Goal: Book appointment/travel/reservation

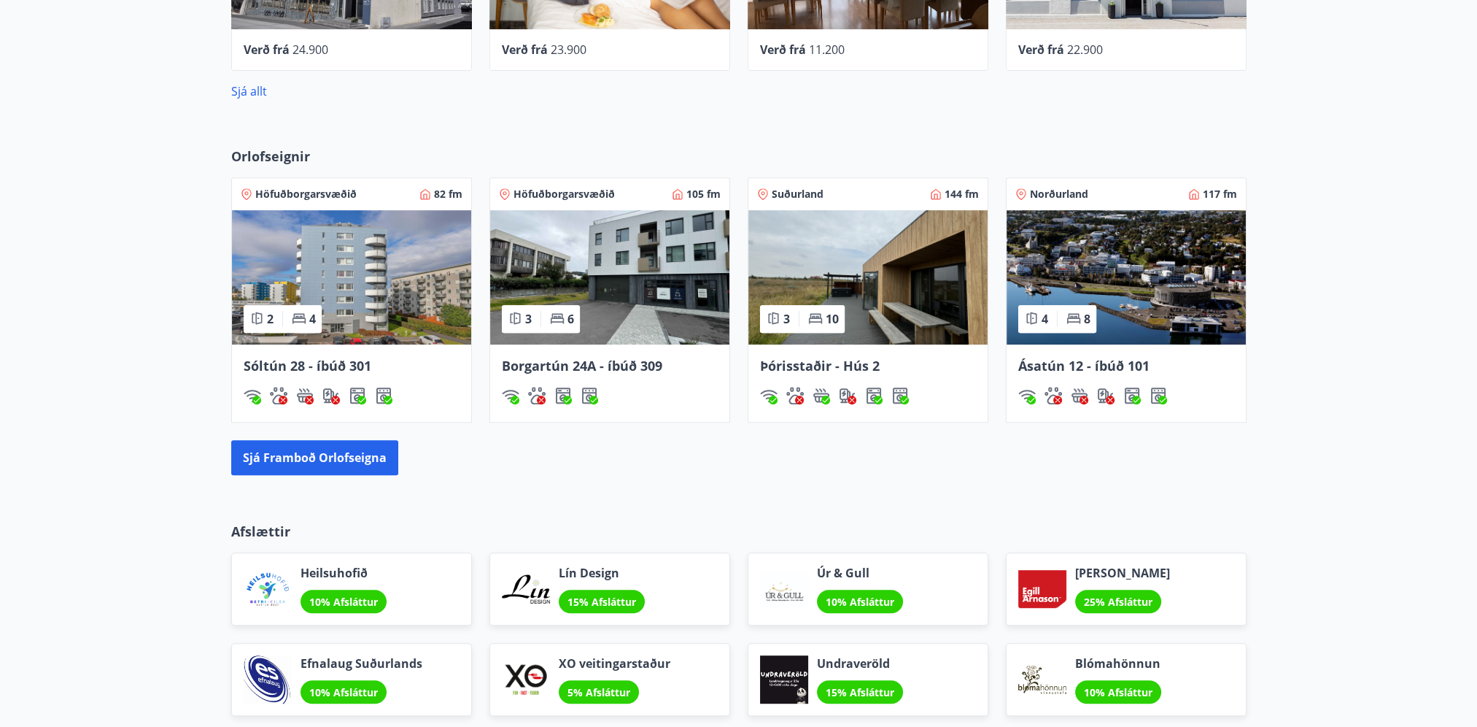
scroll to position [875, 0]
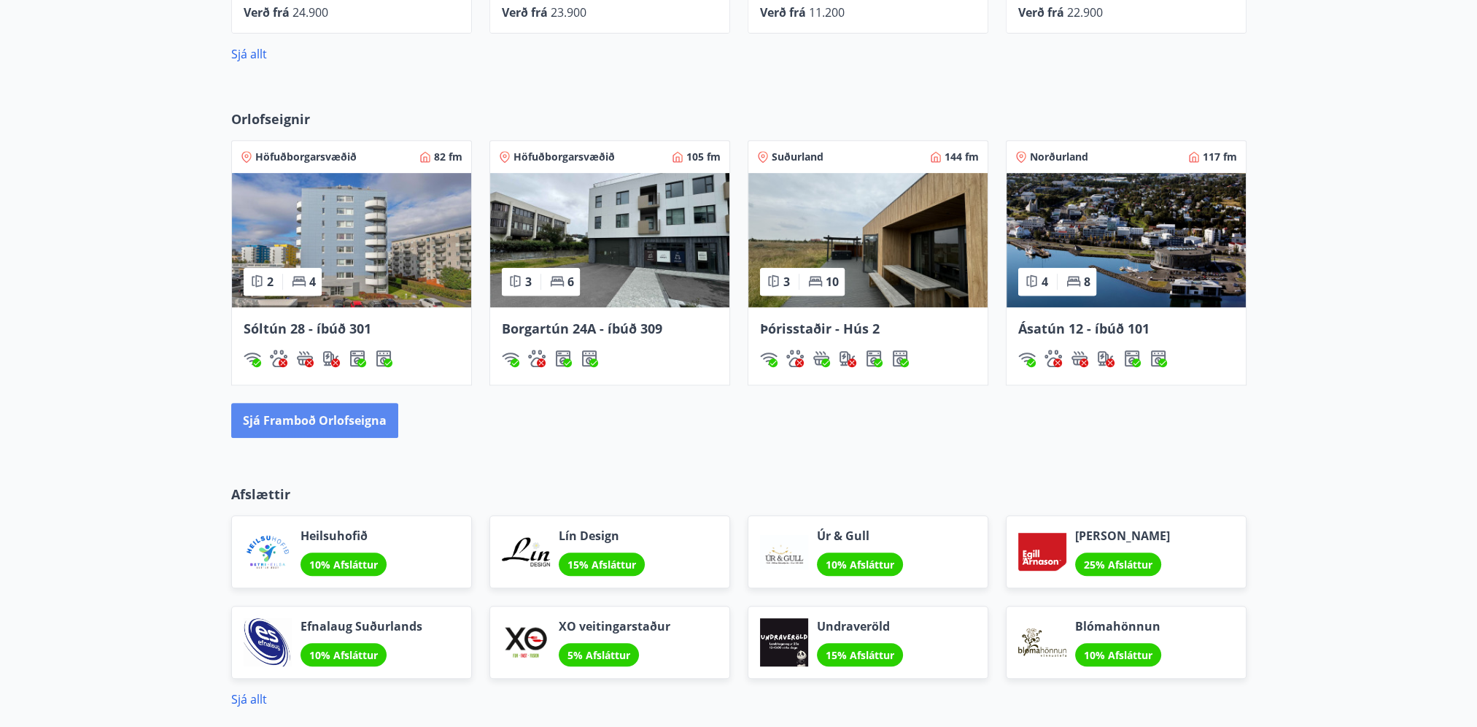
click at [334, 416] on button "Sjá framboð orlofseigna" at bounding box center [314, 420] width 167 height 35
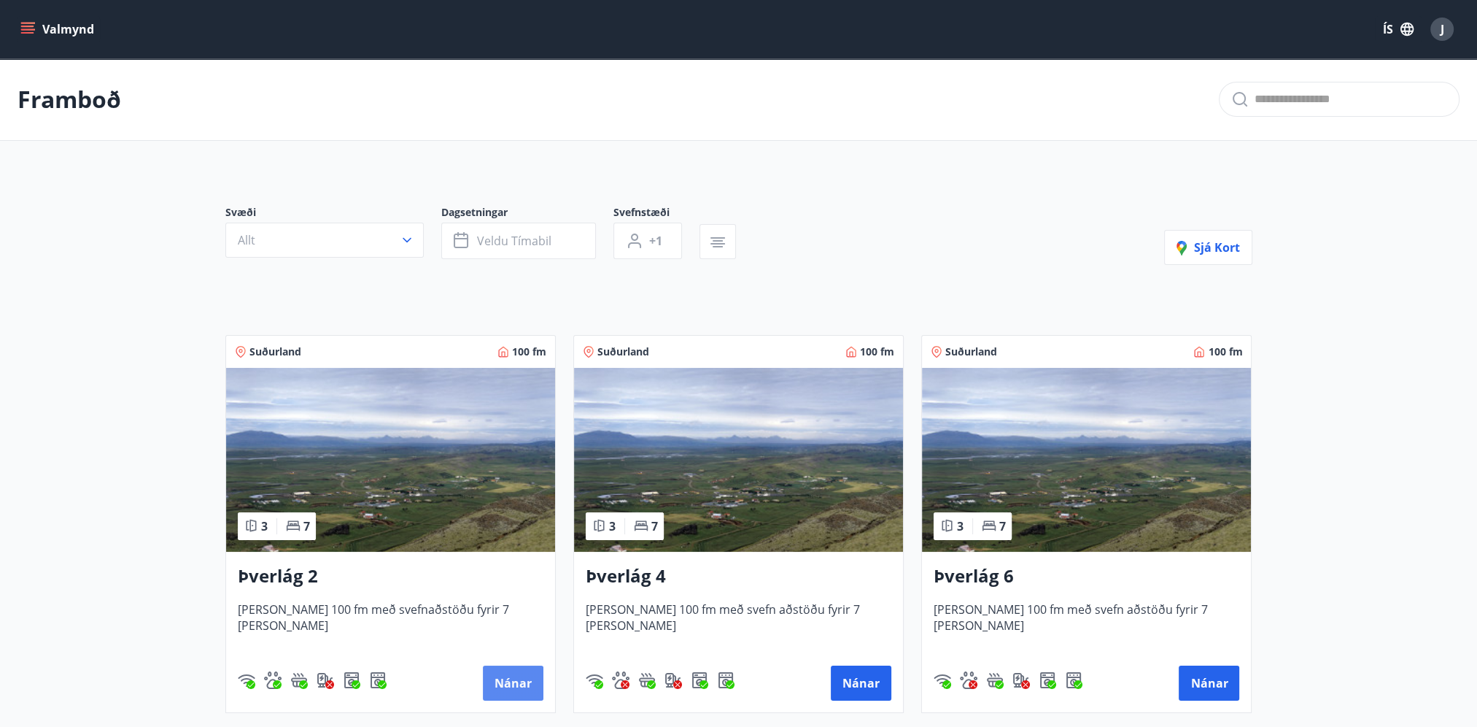
click at [533, 677] on button "Nánar" at bounding box center [513, 682] width 61 height 35
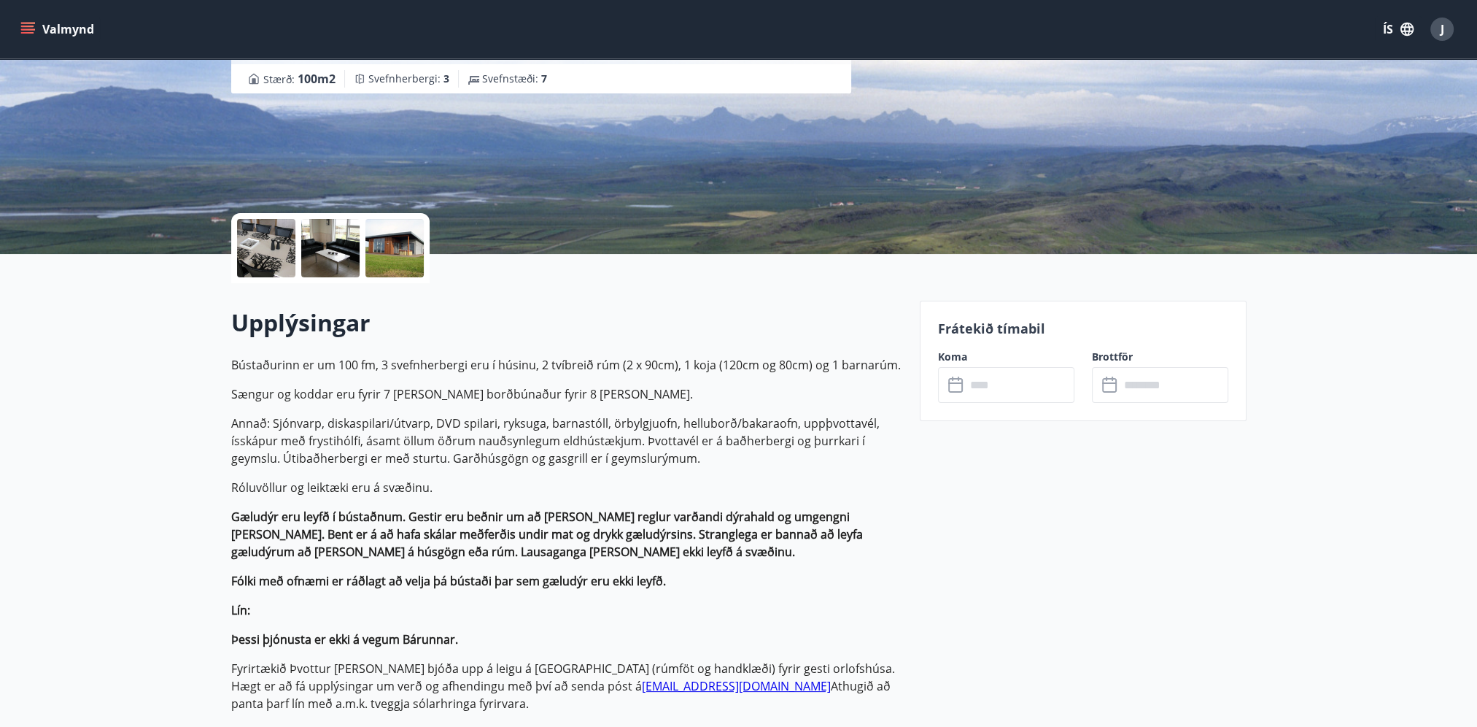
scroll to position [292, 0]
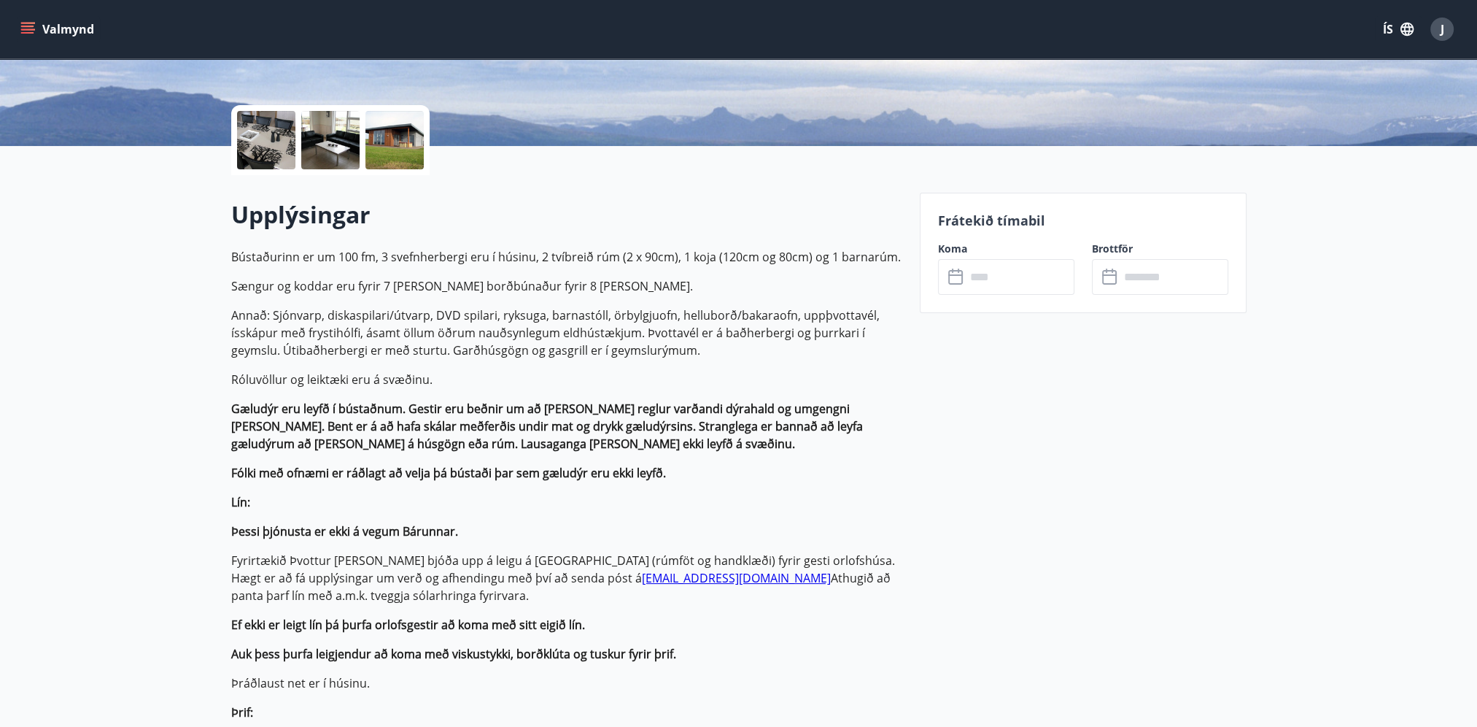
click at [1024, 268] on input "text" at bounding box center [1020, 277] width 109 height 36
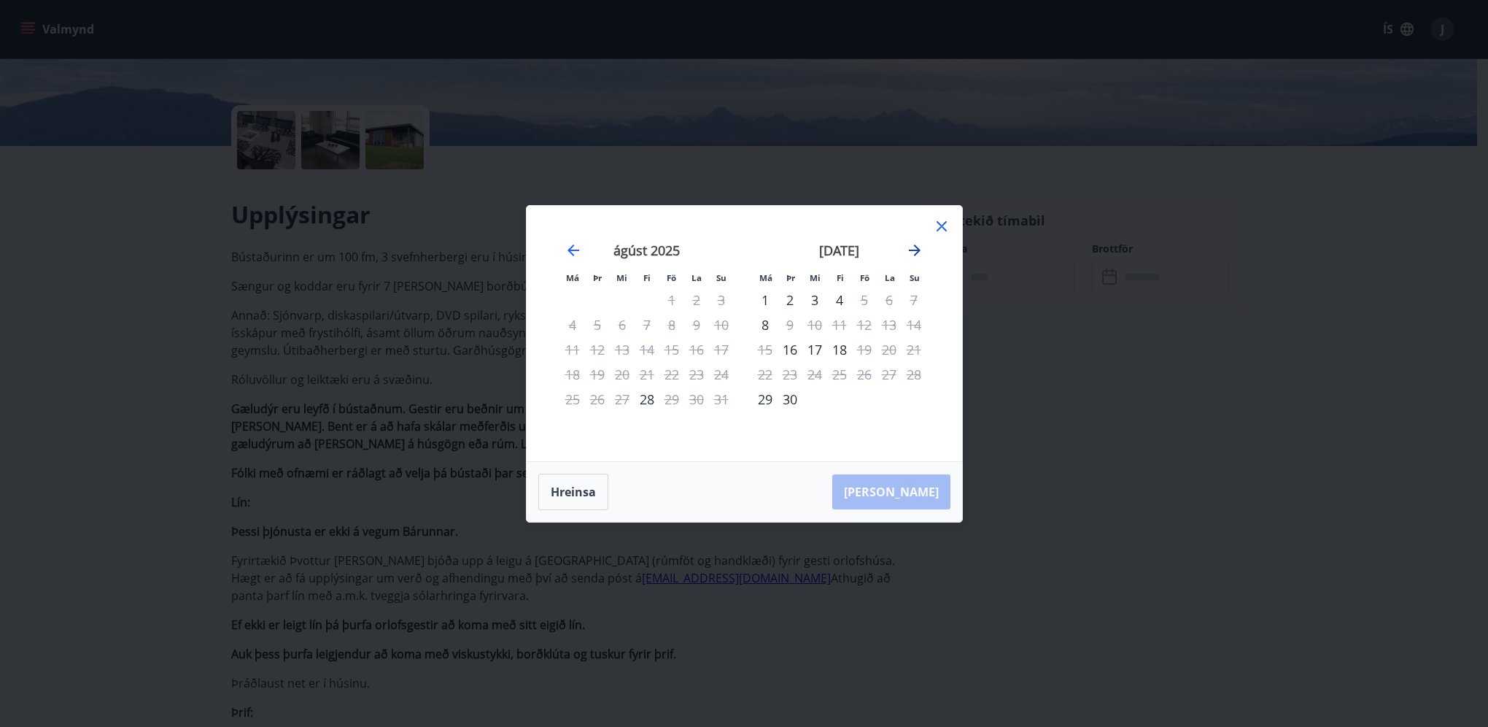
click at [913, 253] on icon "Move forward to switch to the next month." at bounding box center [915, 250] width 18 height 18
click at [915, 248] on icon "Move forward to switch to the next month." at bounding box center [915, 250] width 18 height 18
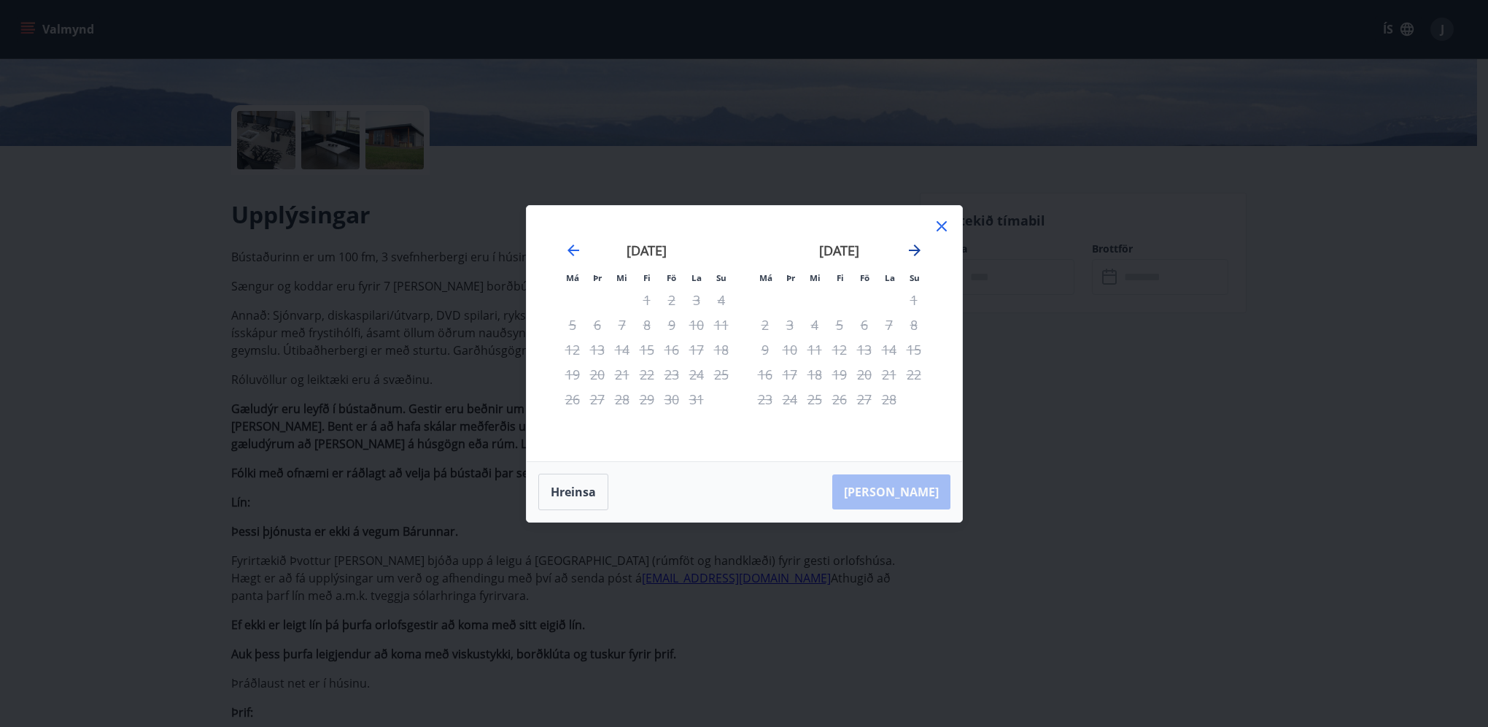
click at [915, 248] on icon "Move forward to switch to the next month." at bounding box center [915, 250] width 18 height 18
click at [943, 233] on icon at bounding box center [942, 226] width 18 height 18
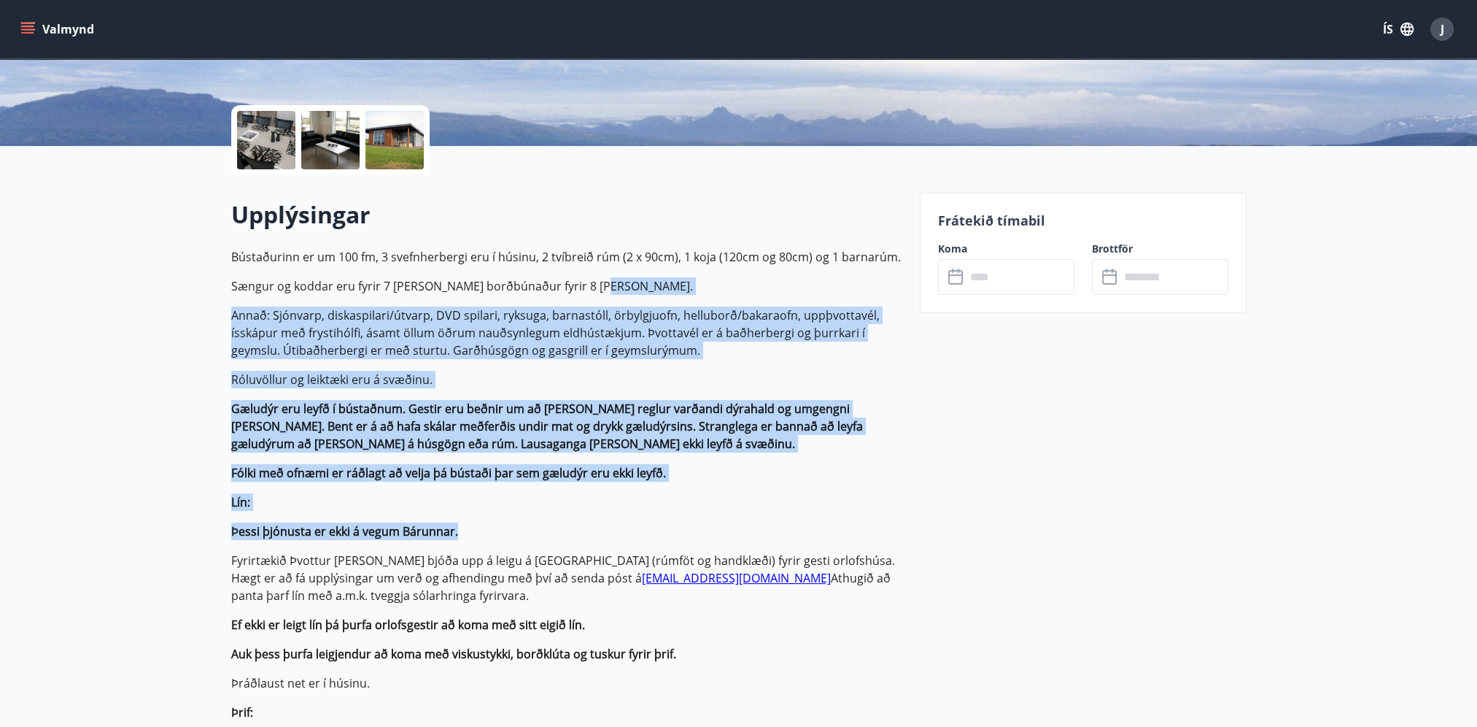
drag, startPoint x: 676, startPoint y: 339, endPoint x: 775, endPoint y: 532, distance: 217.3
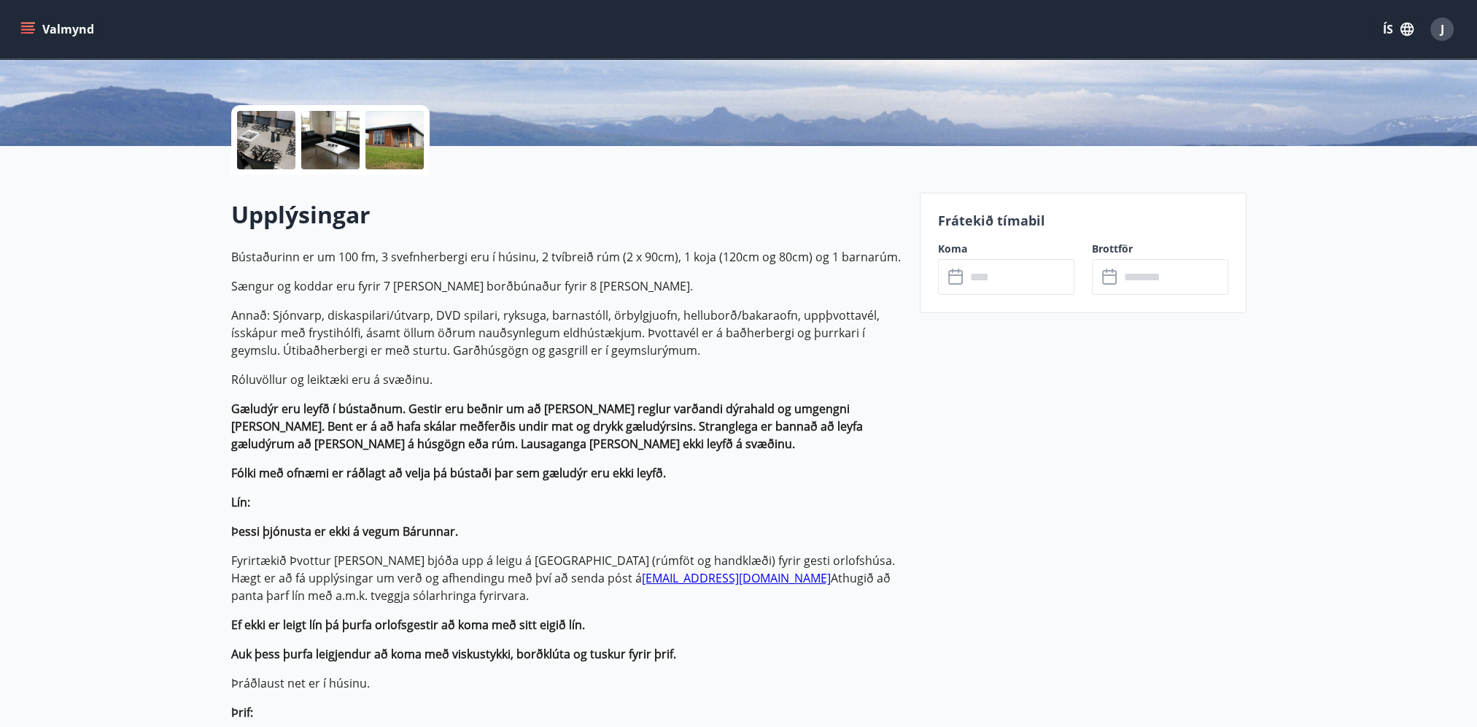
drag, startPoint x: 775, startPoint y: 532, endPoint x: 1242, endPoint y: 508, distance: 467.5
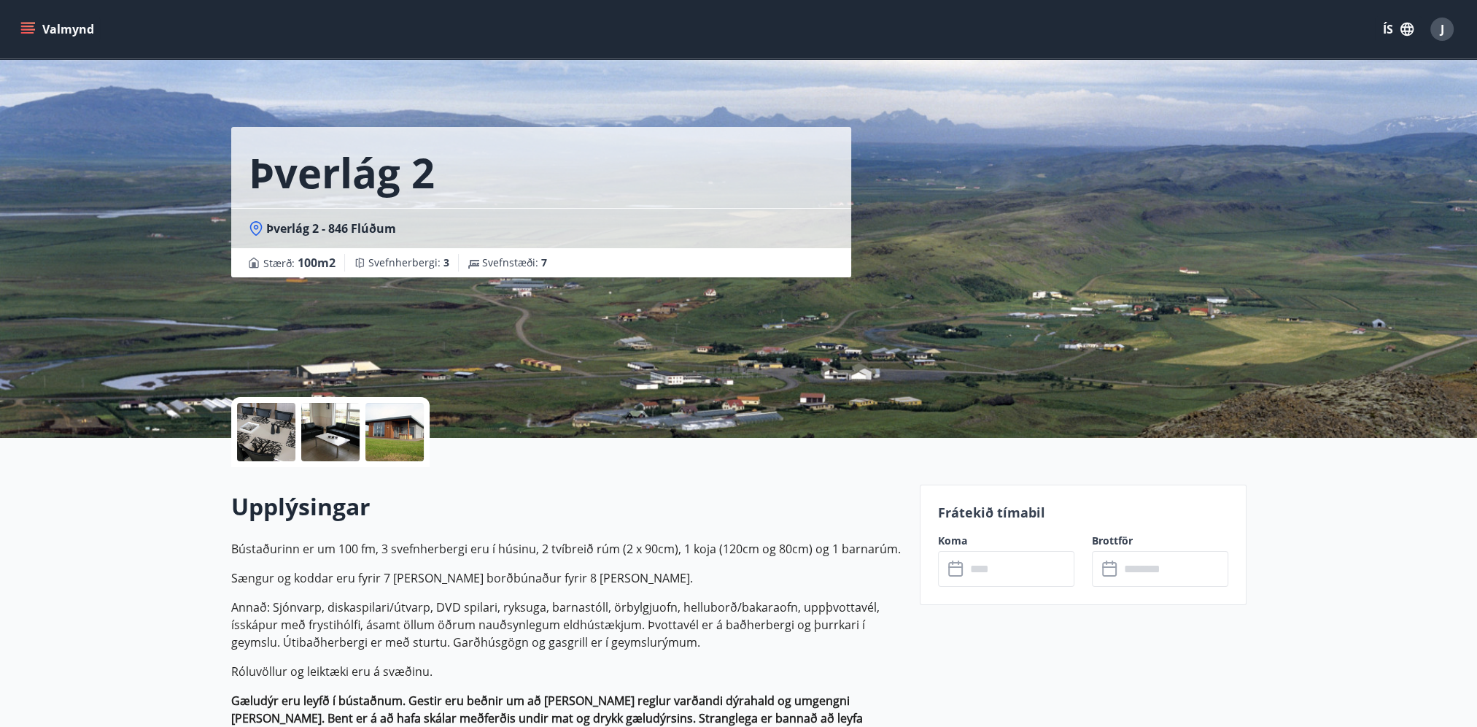
click at [269, 428] on div at bounding box center [266, 432] width 58 height 58
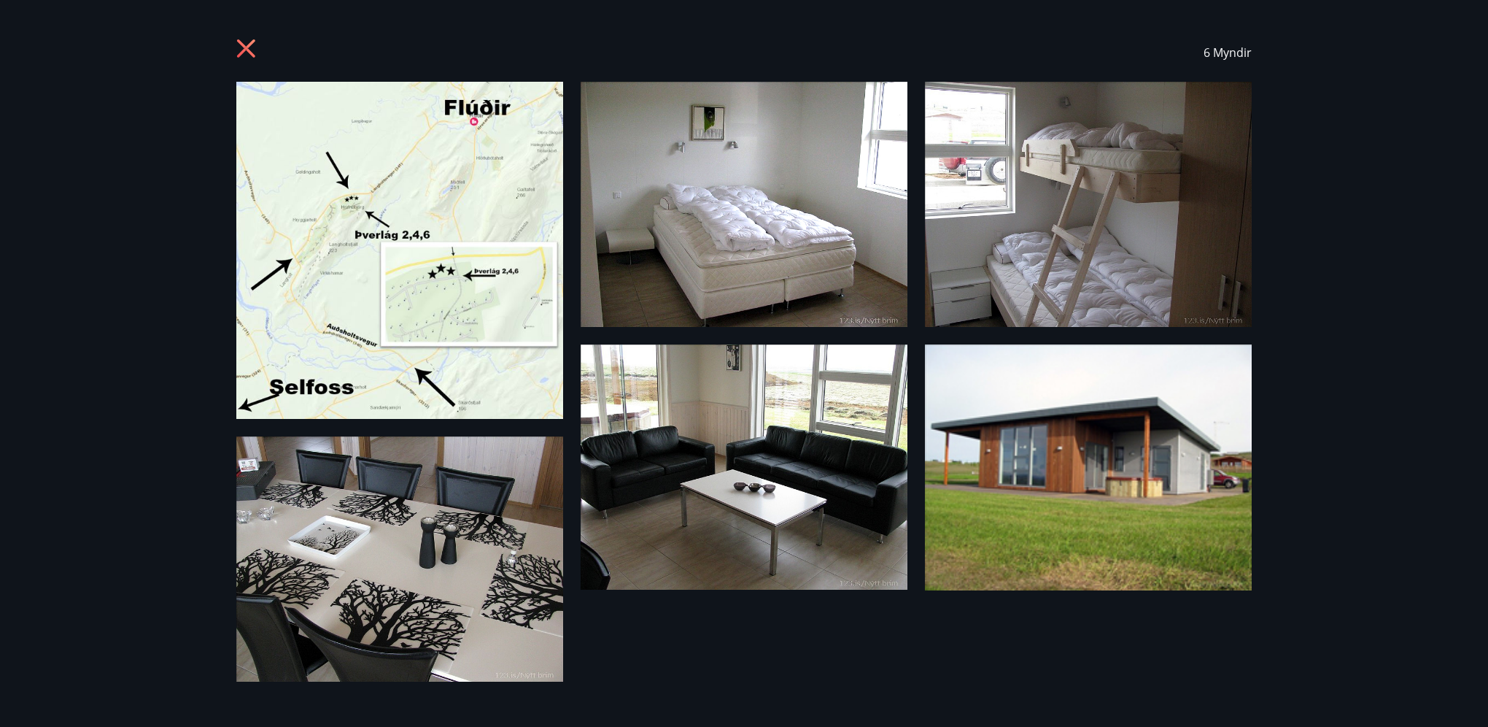
click at [1316, 222] on div "6 Myndir" at bounding box center [744, 363] width 1488 height 727
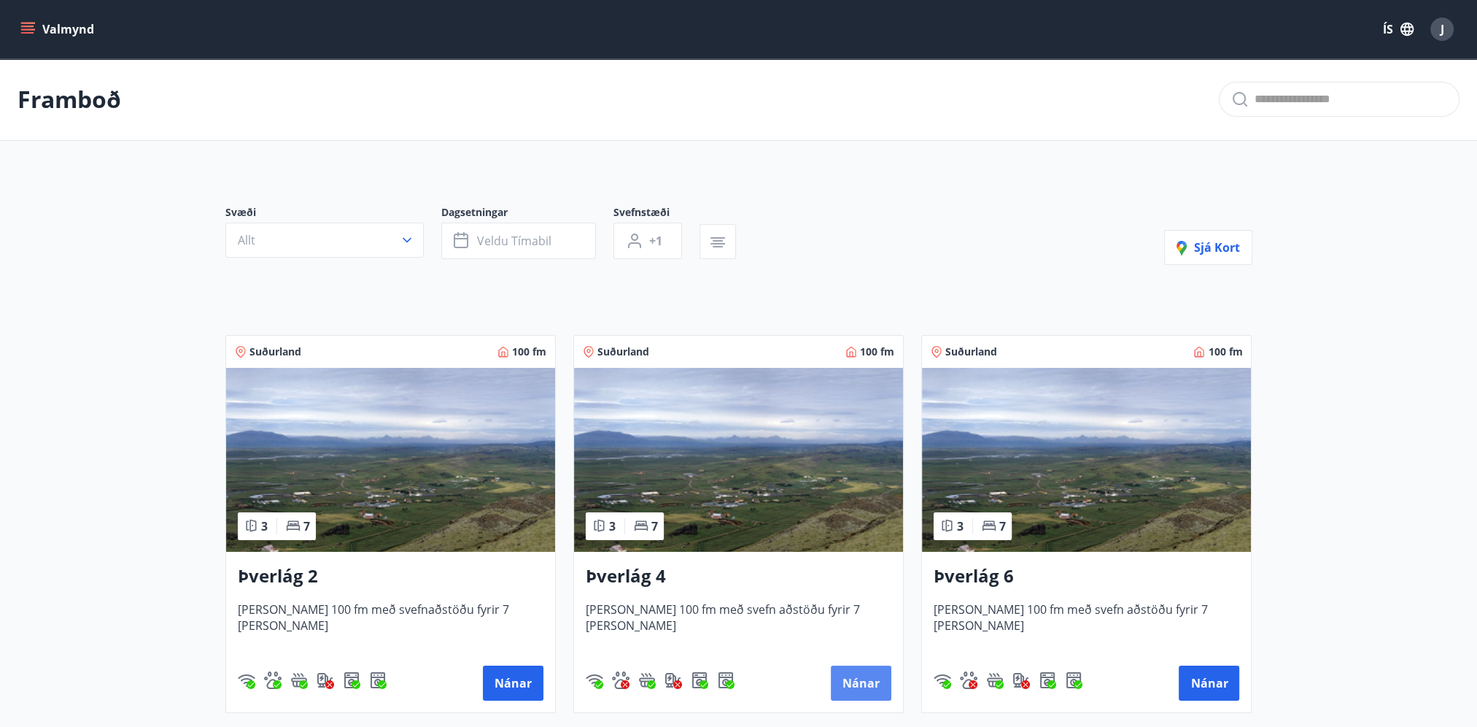
click at [864, 683] on button "Nánar" at bounding box center [861, 682] width 61 height 35
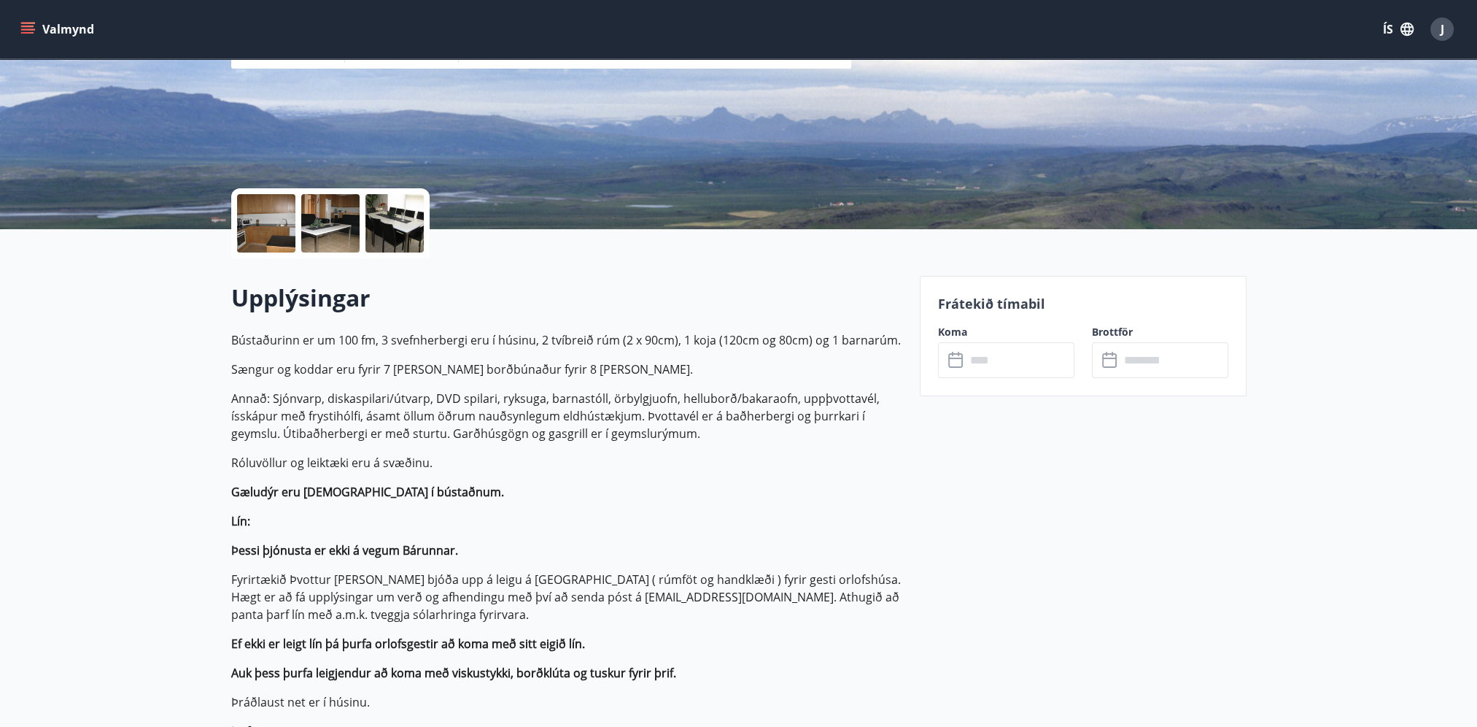
scroll to position [73, 0]
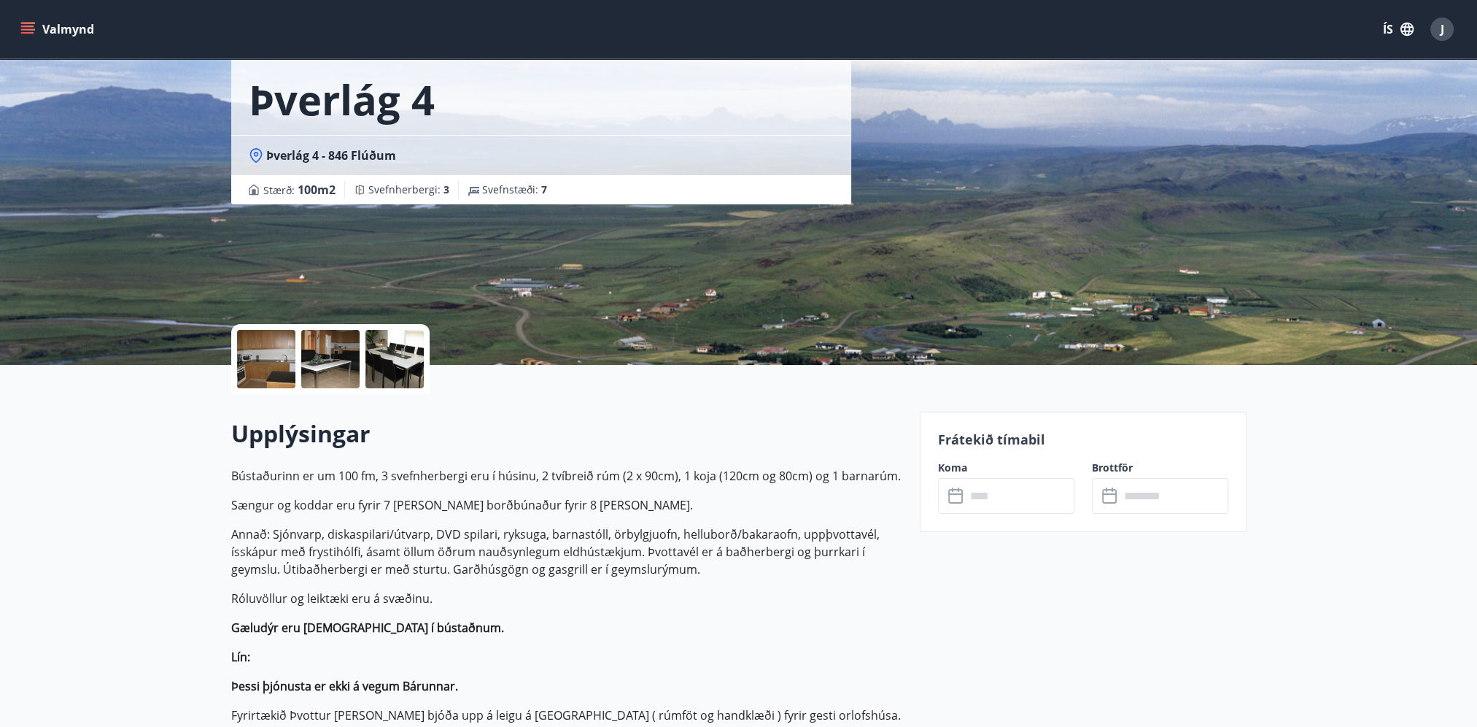
click at [274, 360] on div at bounding box center [266, 359] width 58 height 58
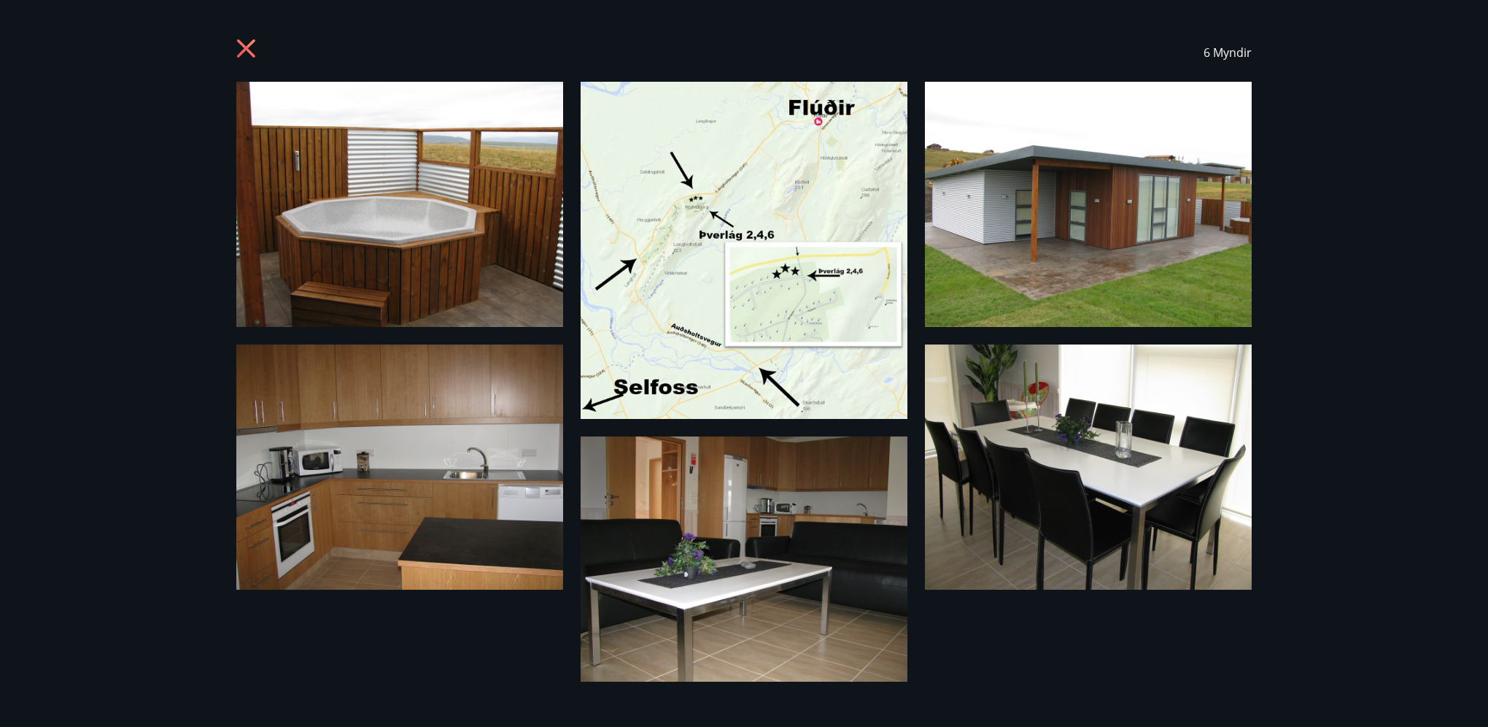
click at [249, 42] on icon at bounding box center [247, 50] width 23 height 23
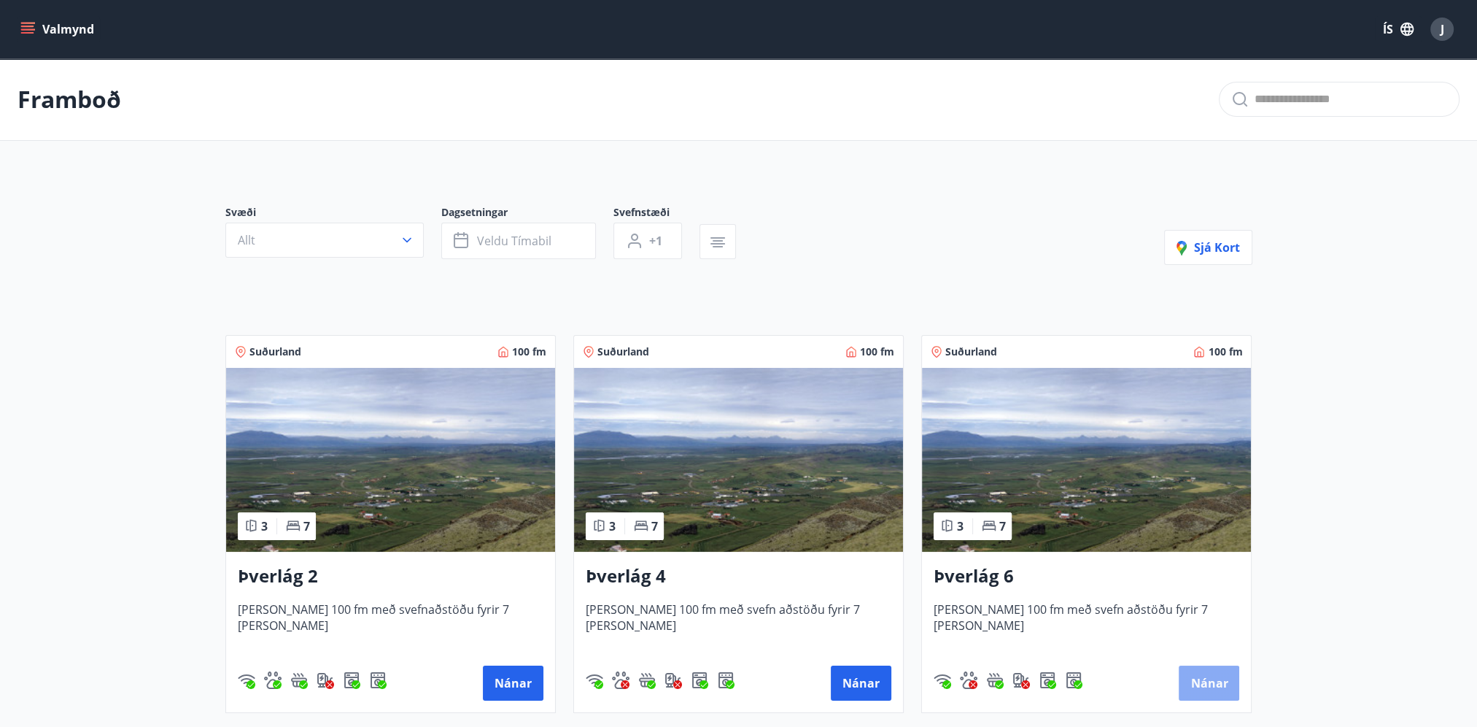
click at [1199, 689] on button "Nánar" at bounding box center [1209, 682] width 61 height 35
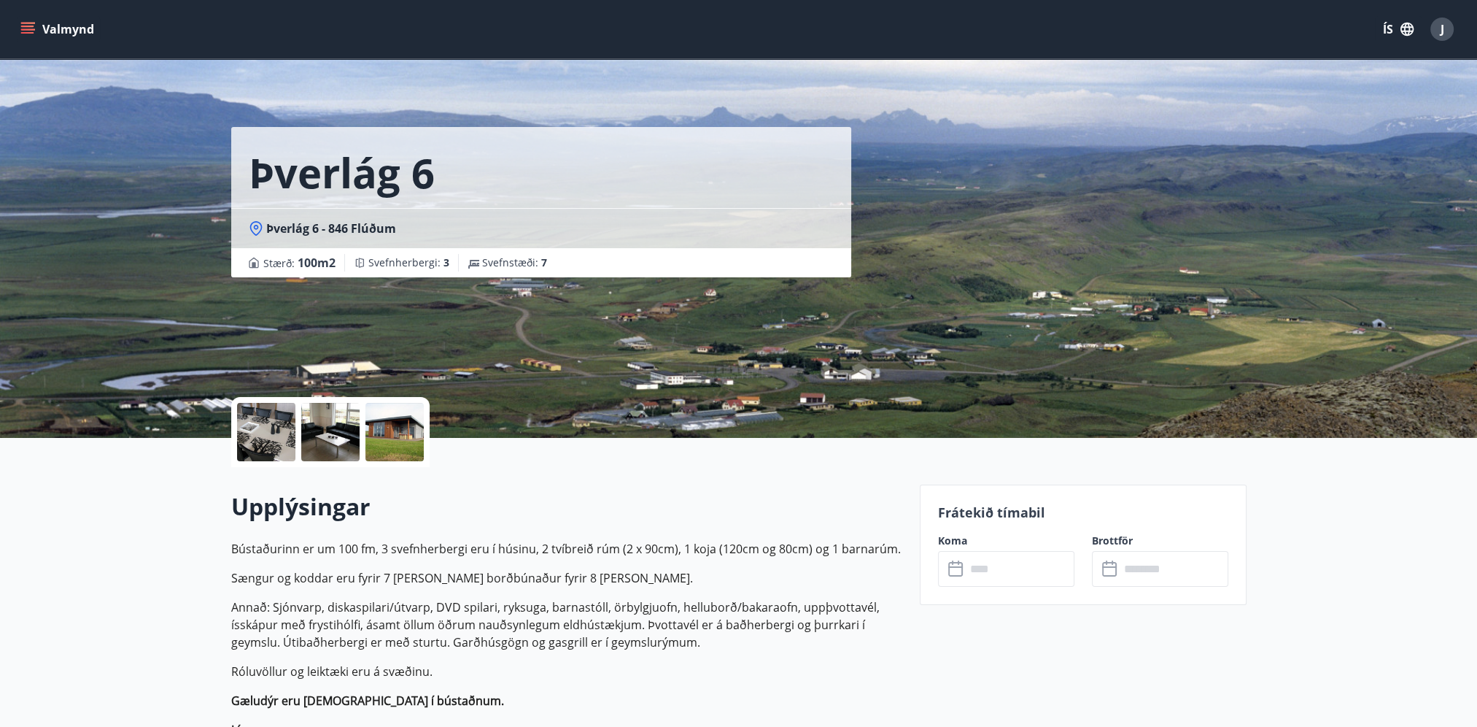
click at [284, 428] on div at bounding box center [266, 432] width 58 height 58
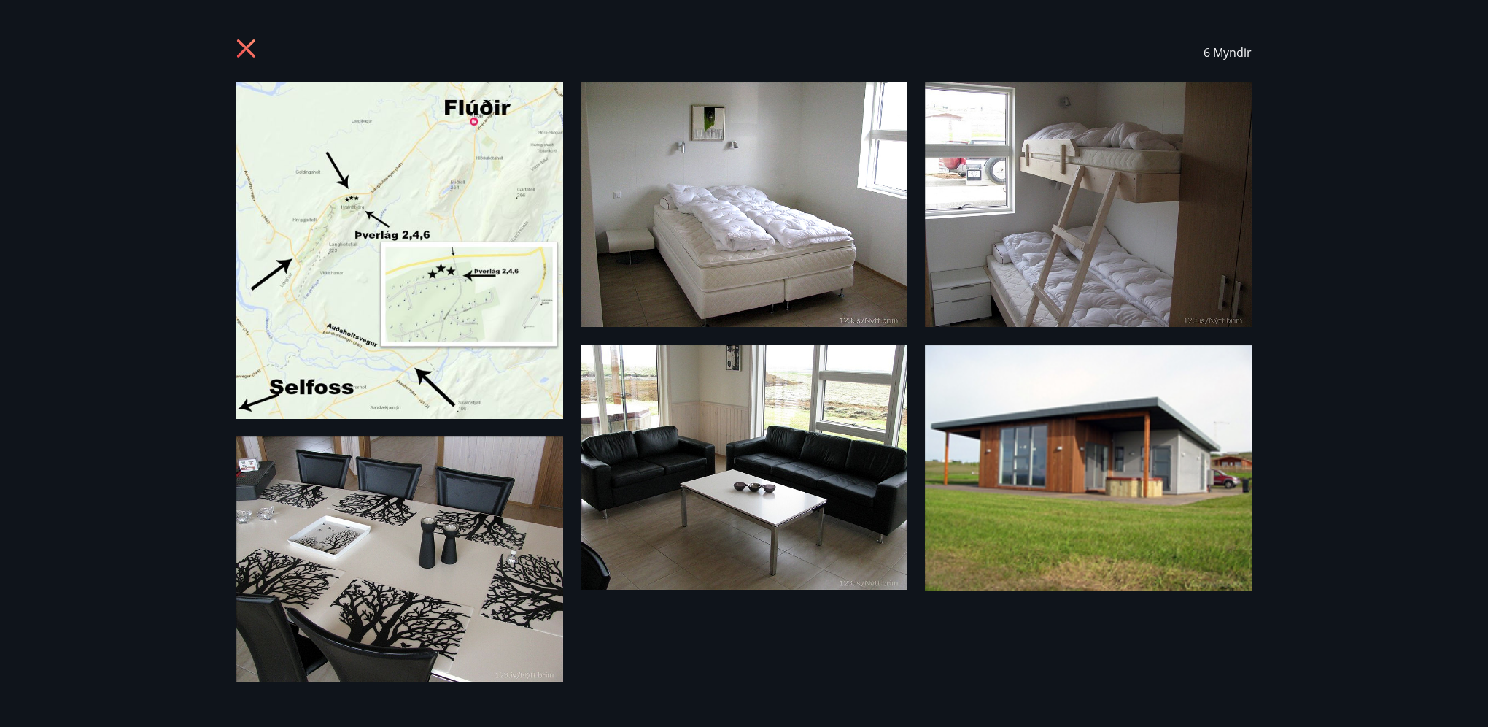
click at [236, 50] on div "6 Myndir" at bounding box center [744, 52] width 1051 height 58
click at [245, 45] on icon at bounding box center [247, 50] width 23 height 23
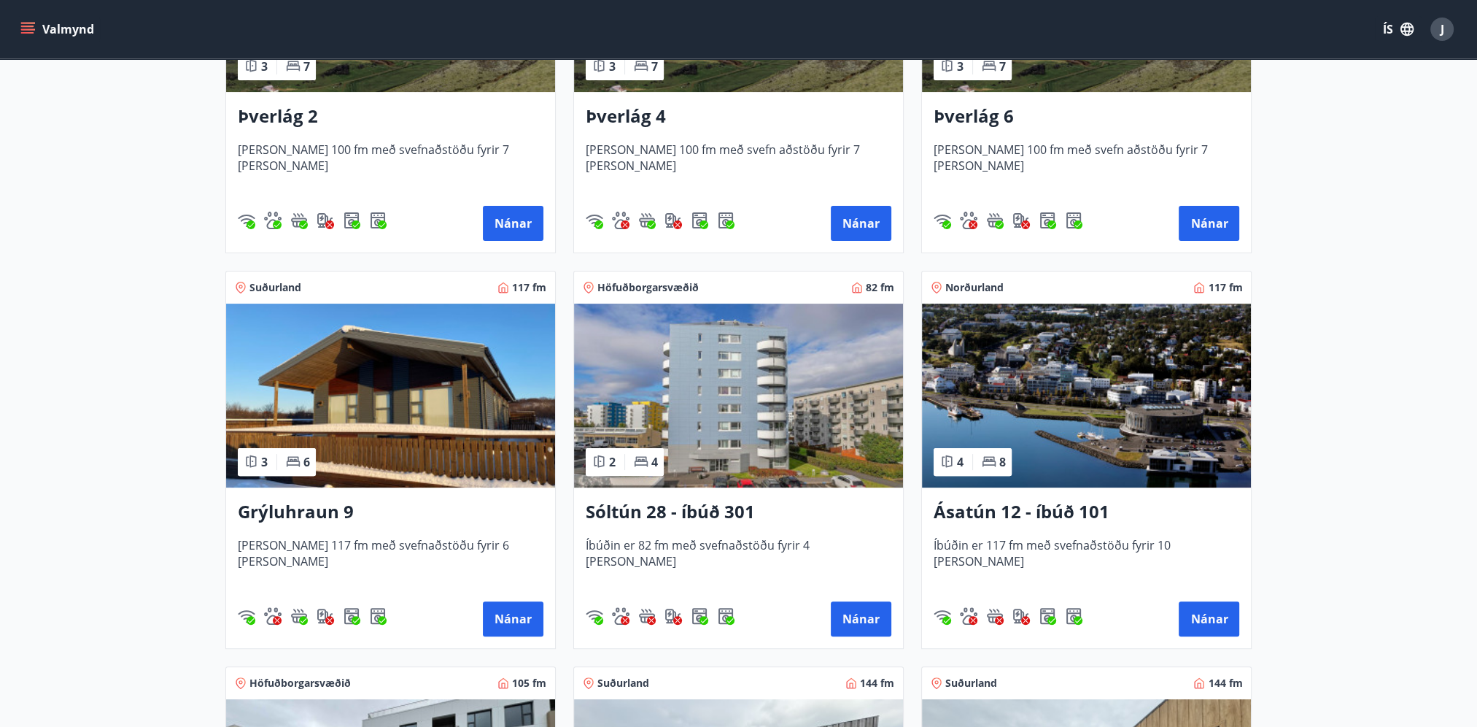
scroll to position [511, 0]
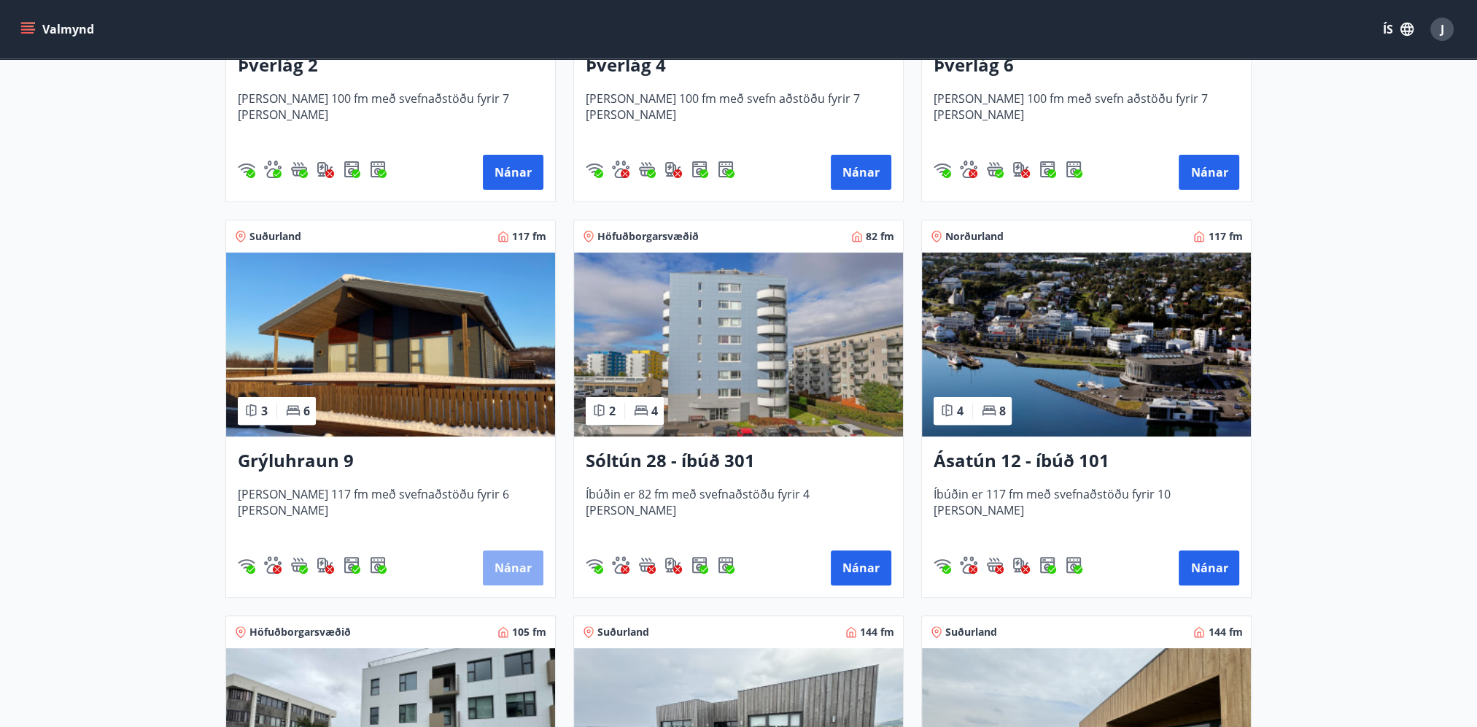
click at [507, 557] on button "Nánar" at bounding box center [513, 567] width 61 height 35
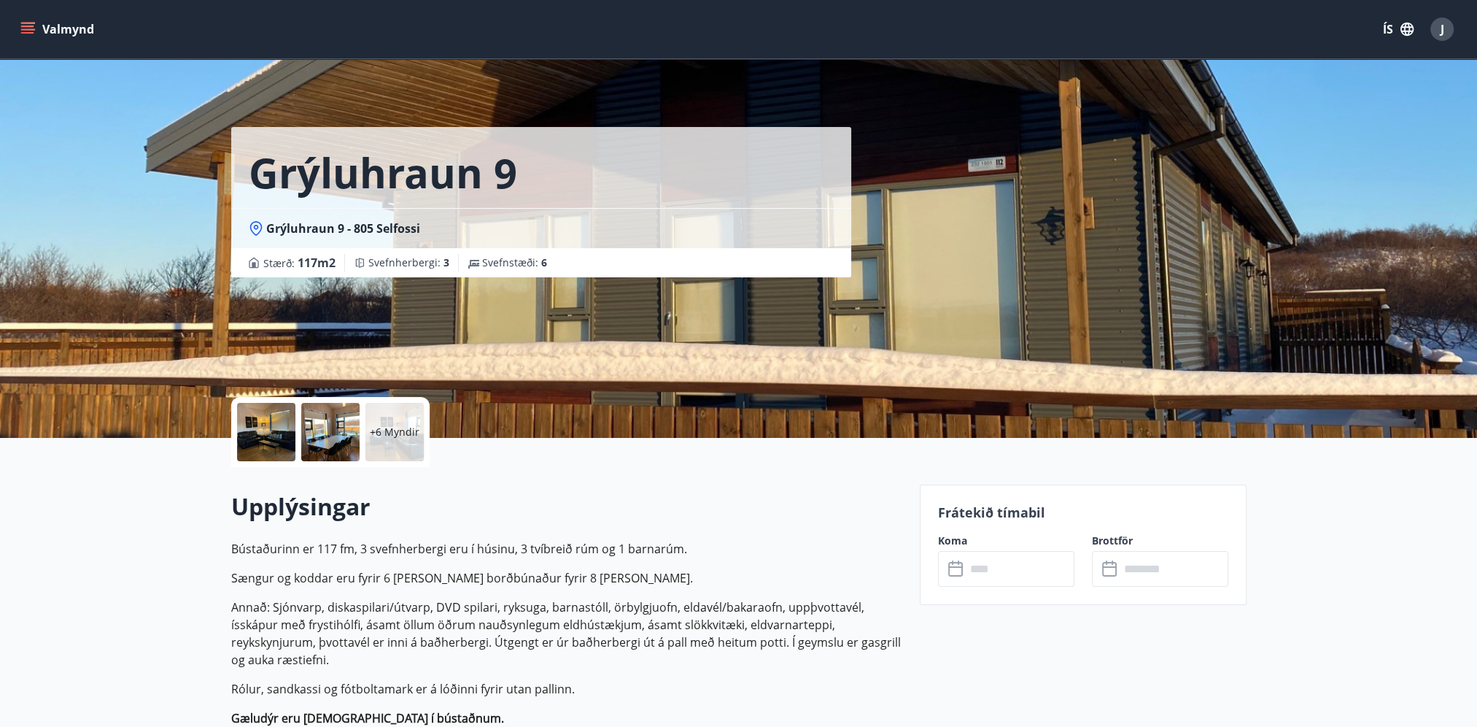
click at [267, 426] on div at bounding box center [266, 432] width 58 height 58
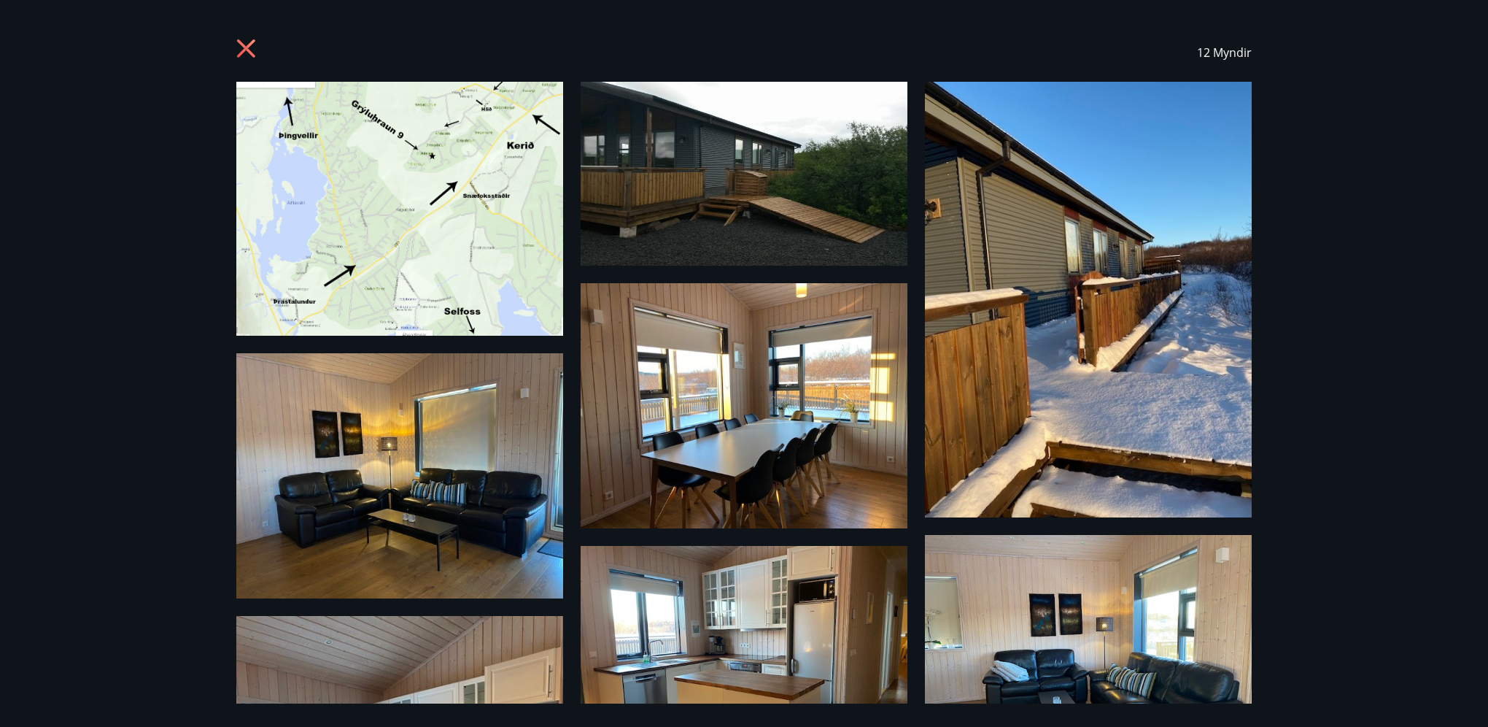
click at [254, 47] on icon at bounding box center [247, 50] width 23 height 23
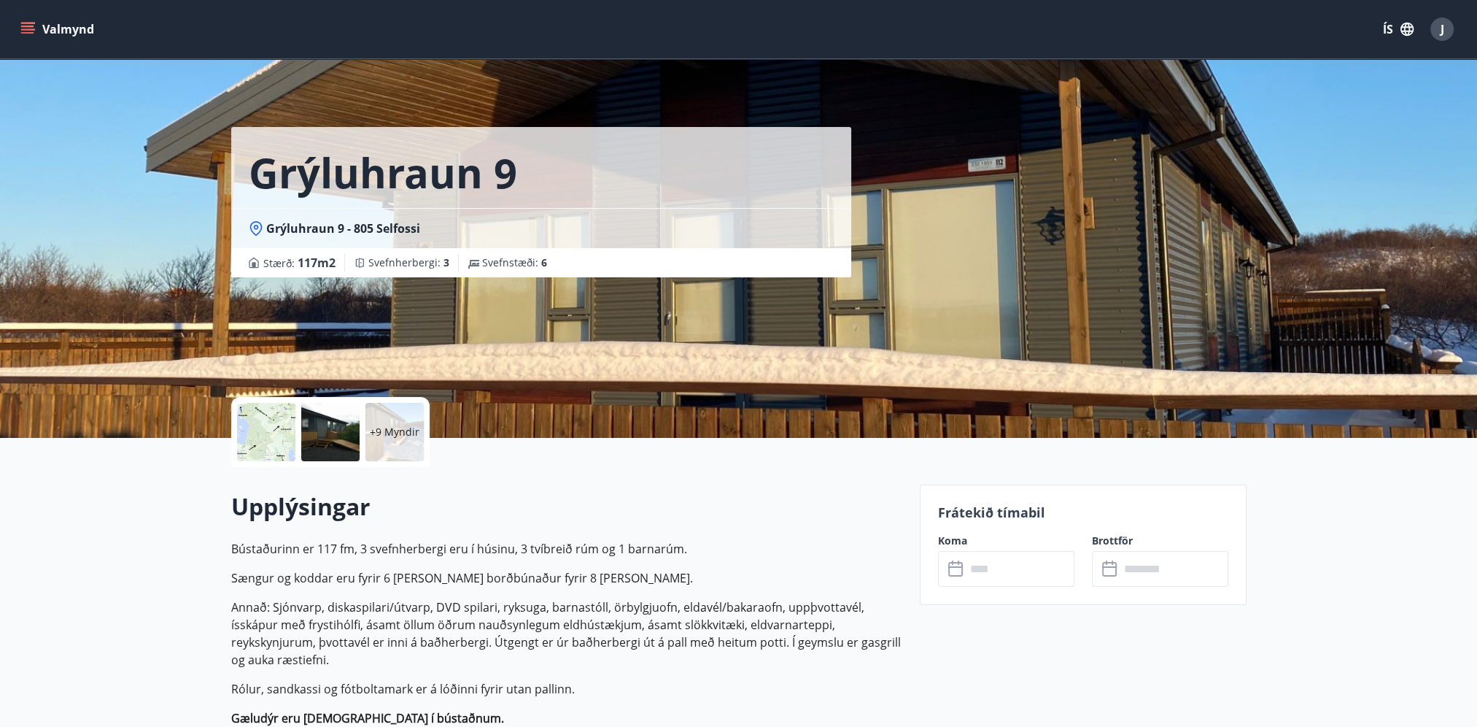
click at [276, 445] on div at bounding box center [266, 432] width 58 height 58
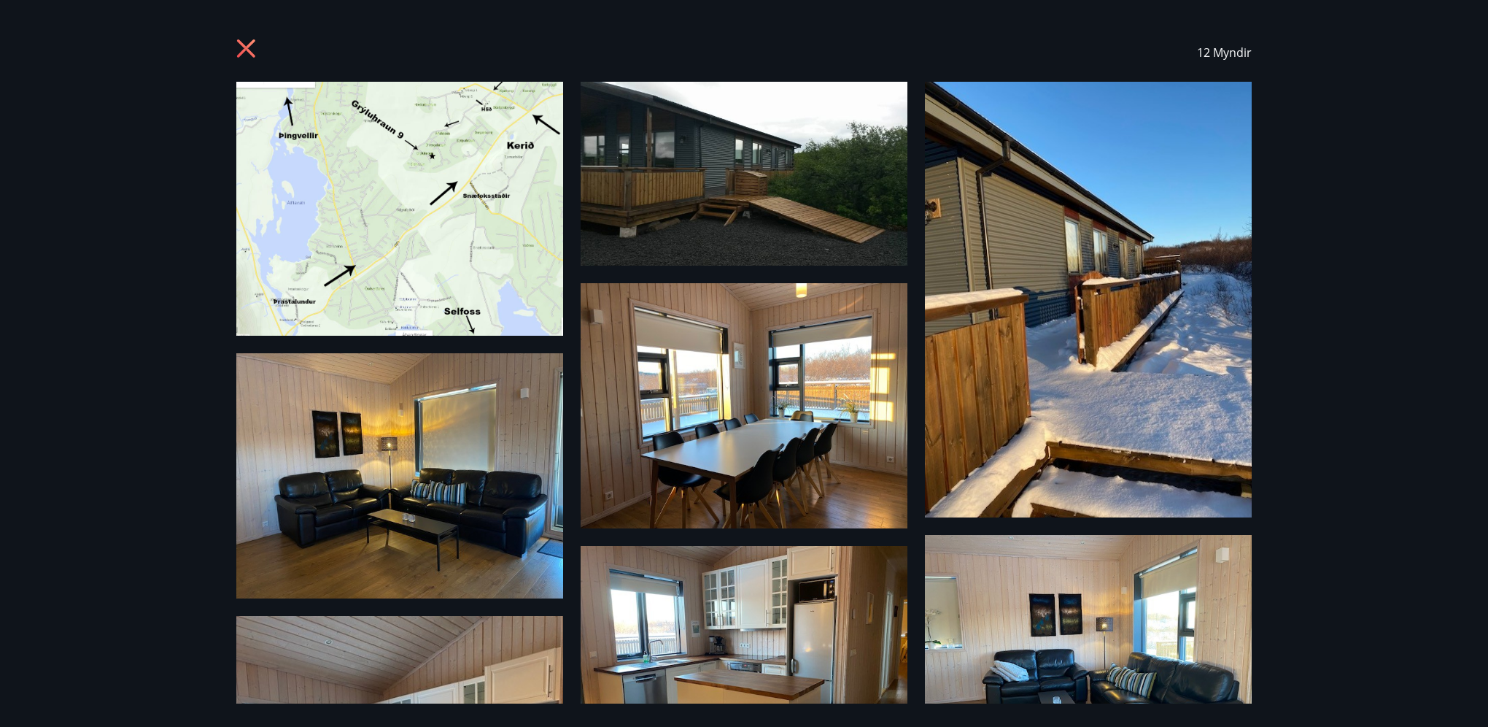
click at [1374, 502] on div "12 Myndir" at bounding box center [744, 363] width 1488 height 727
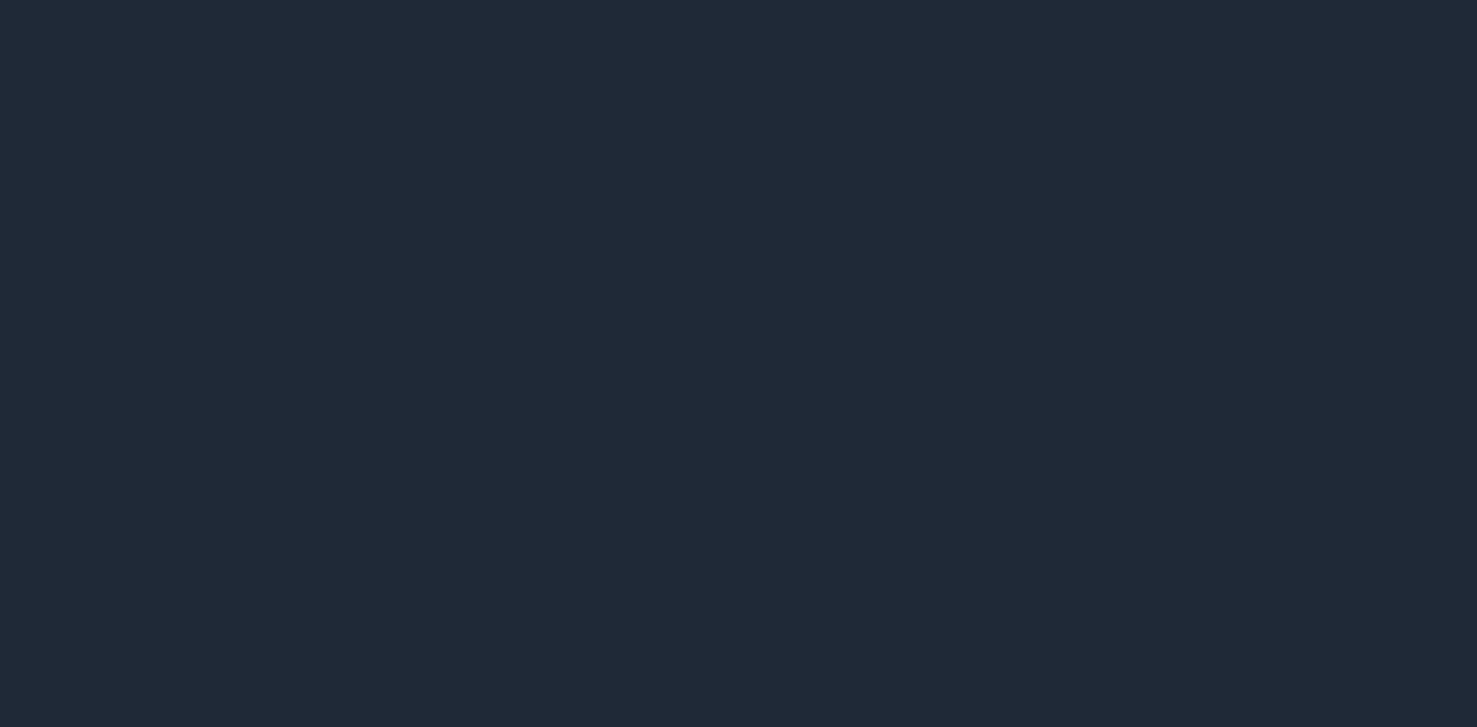
scroll to position [73, 0]
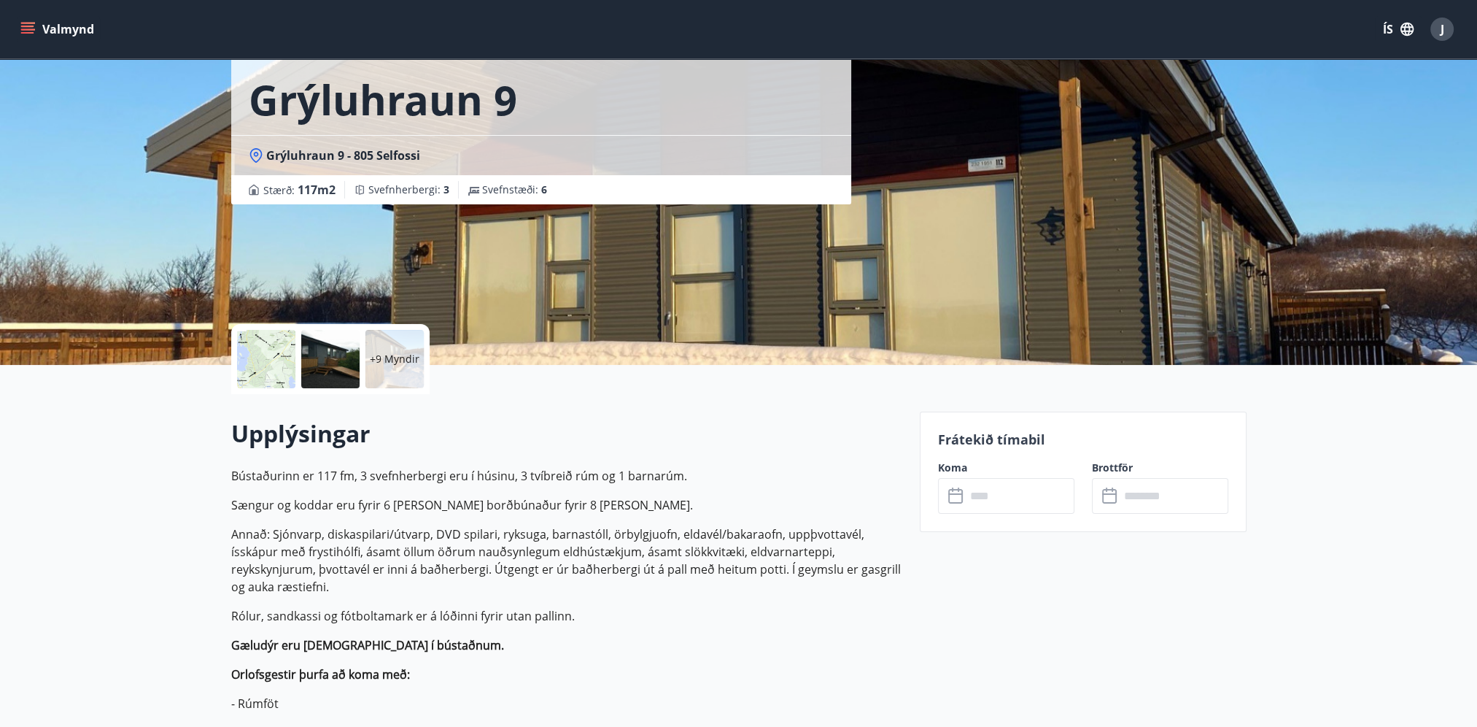
click at [342, 364] on div at bounding box center [330, 359] width 58 height 58
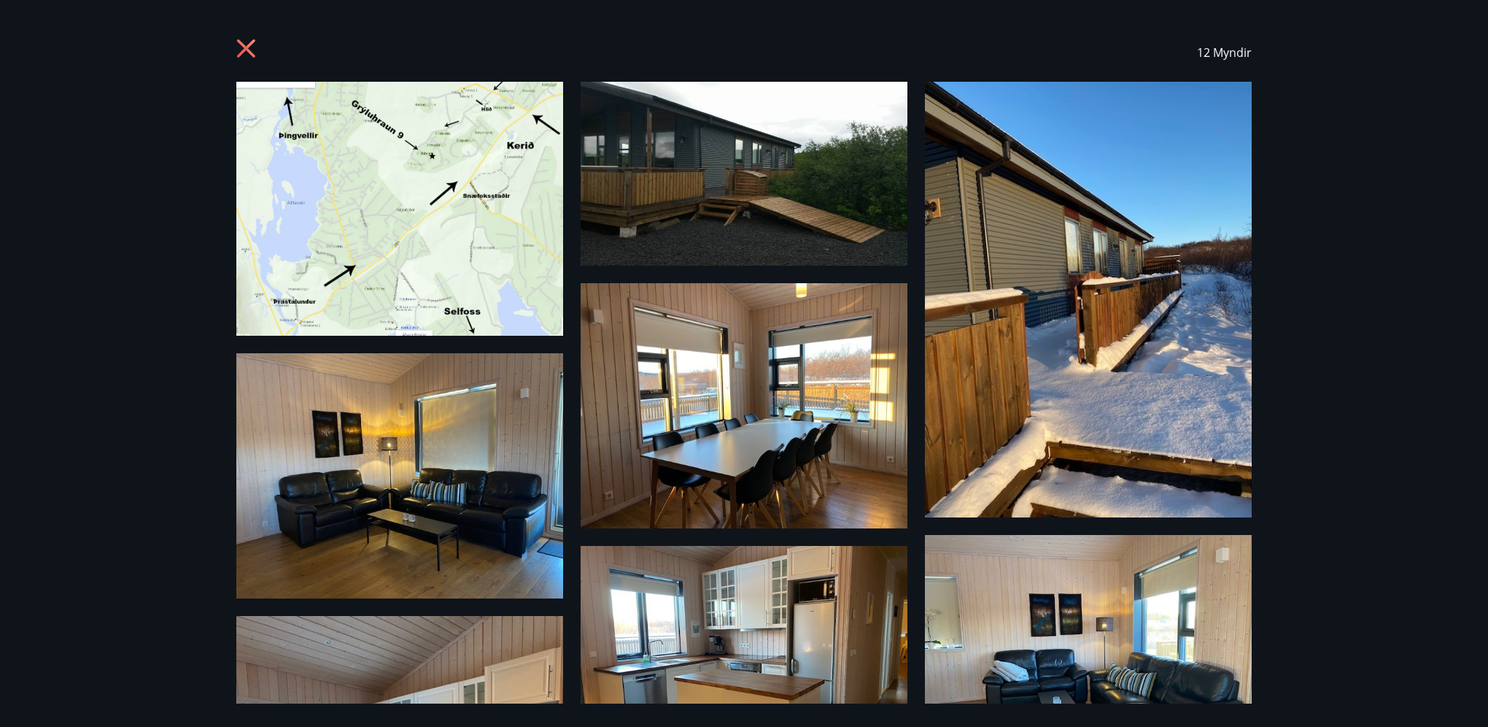
click at [1014, 254] on img at bounding box center [1088, 300] width 327 height 436
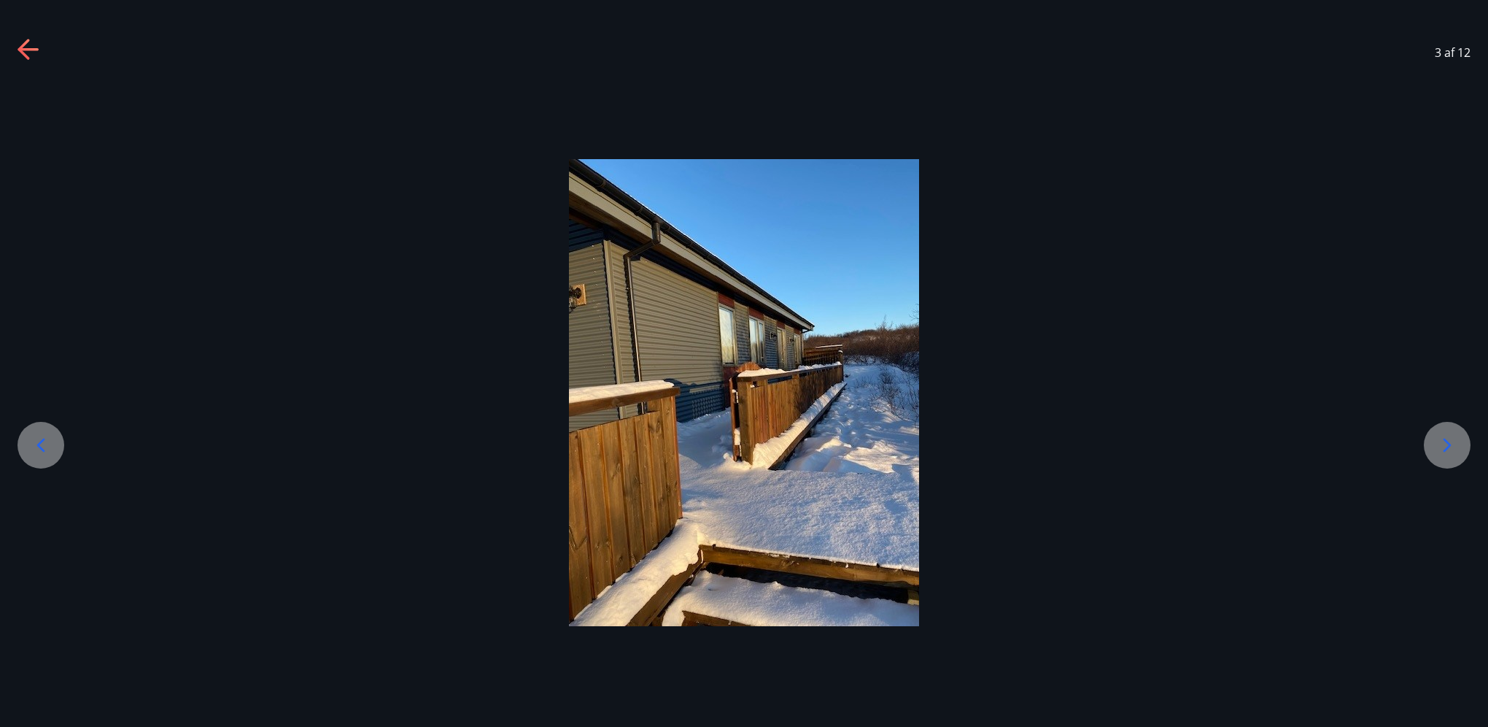
click at [1453, 450] on icon at bounding box center [1447, 444] width 23 height 23
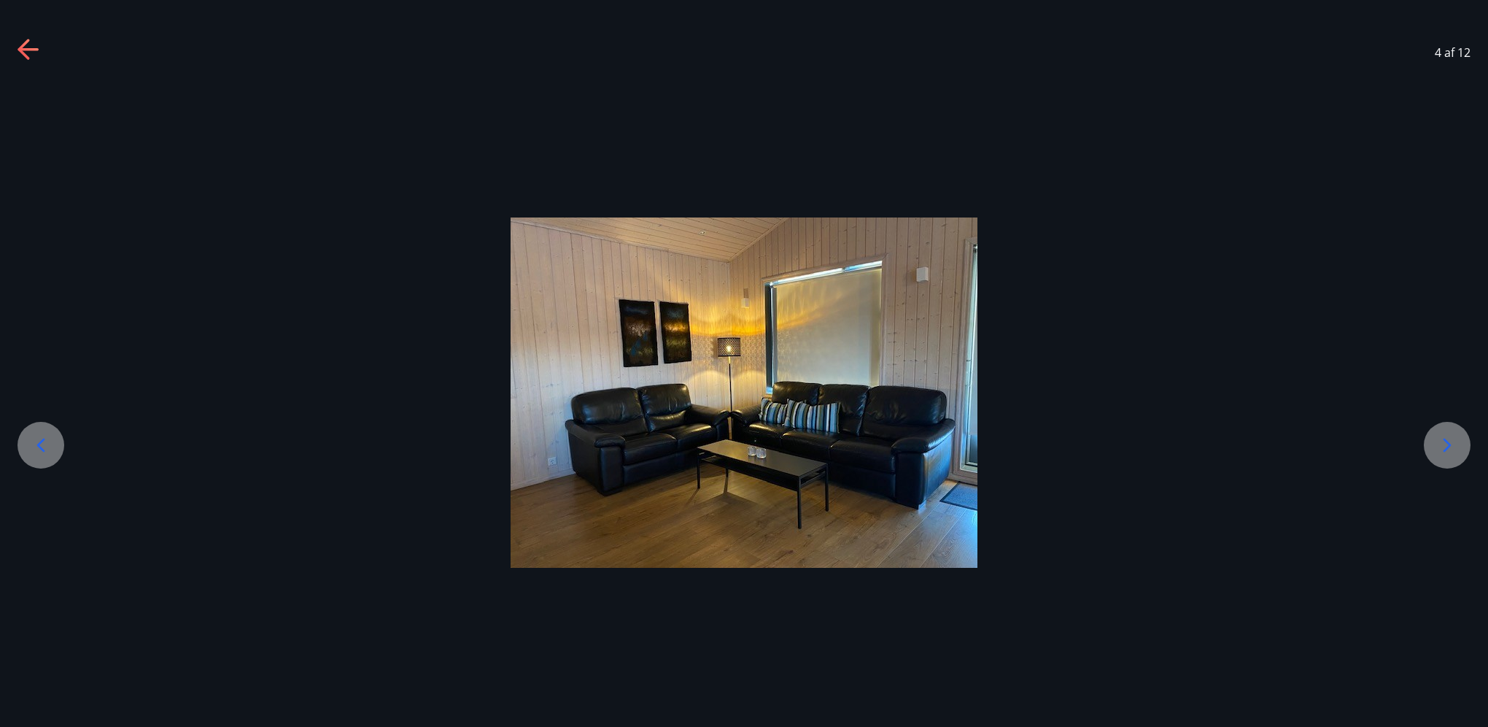
click at [1453, 450] on icon at bounding box center [1447, 444] width 23 height 23
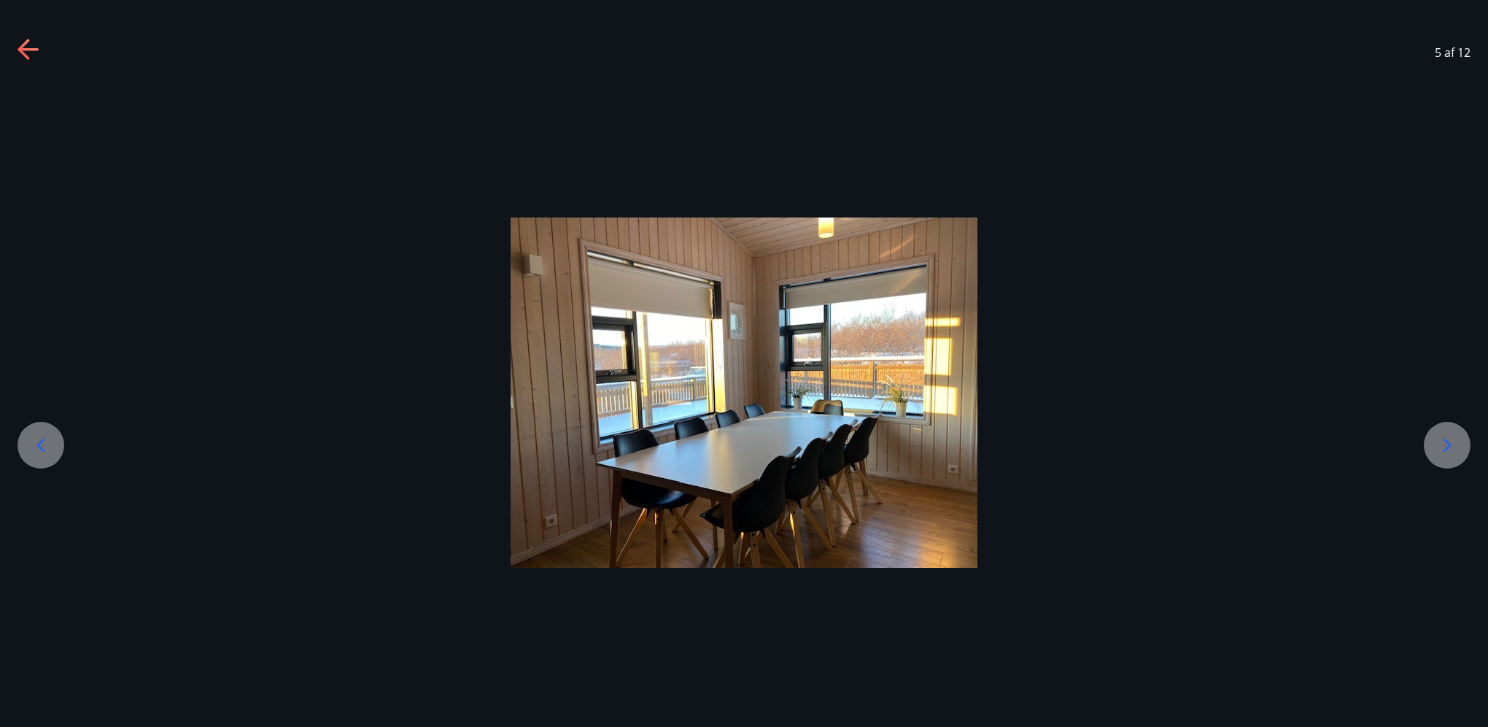
click at [1453, 450] on icon at bounding box center [1447, 444] width 23 height 23
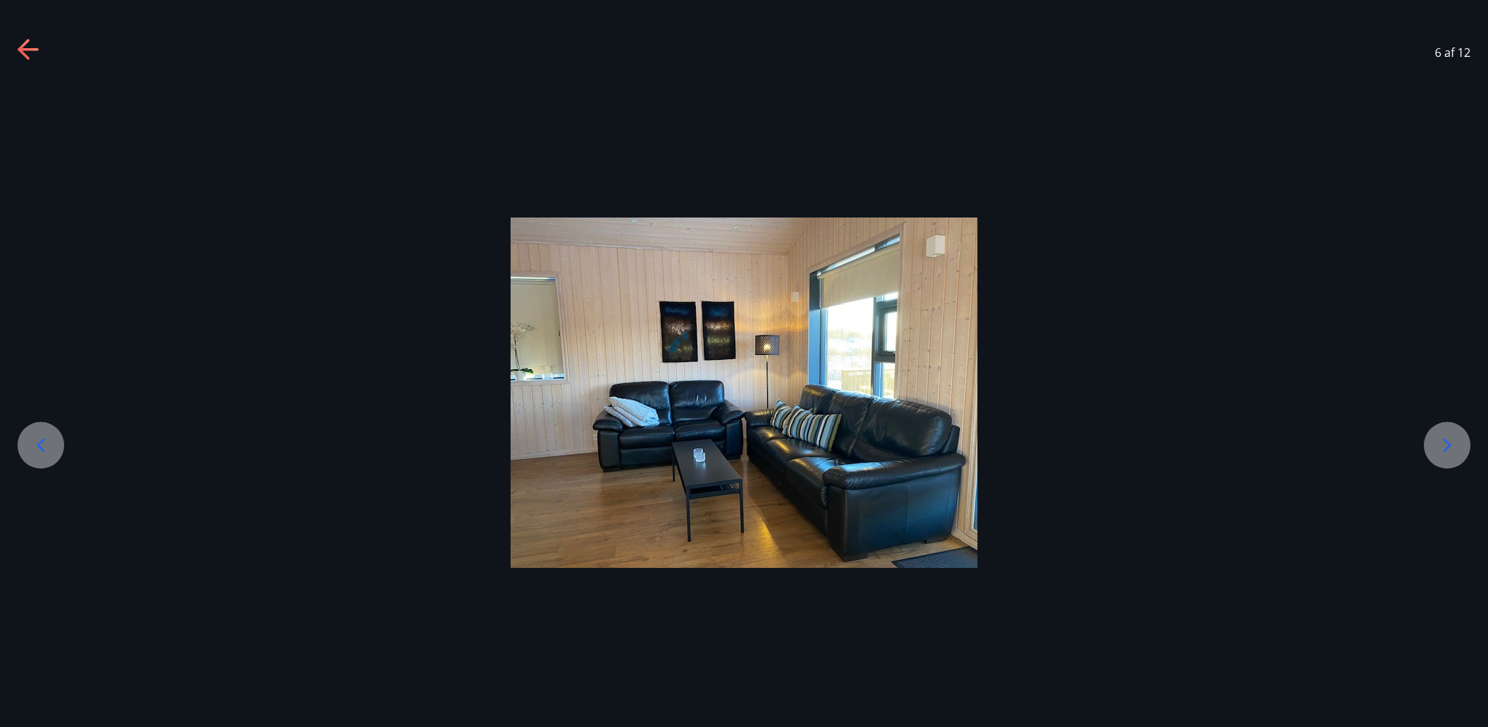
click at [1453, 450] on icon at bounding box center [1447, 444] width 23 height 23
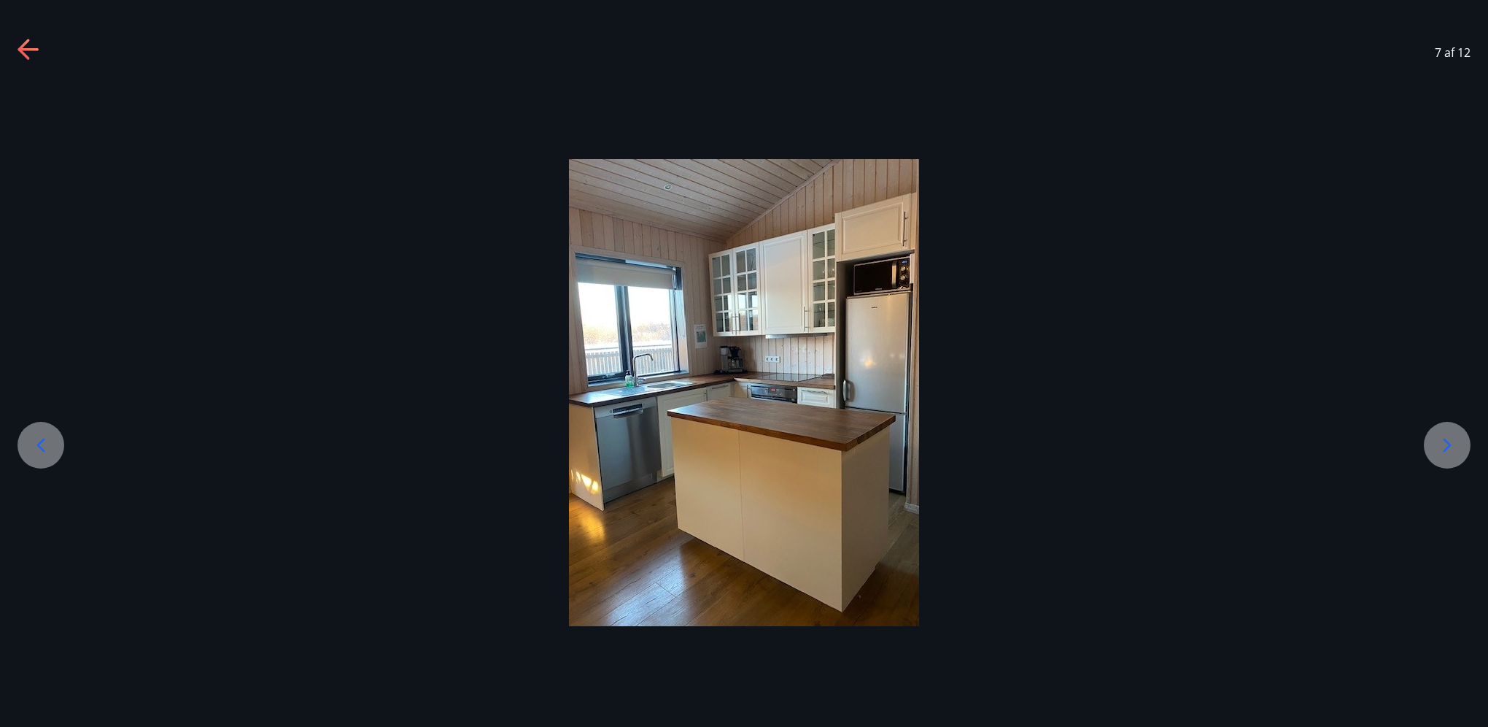
click at [1453, 450] on icon at bounding box center [1447, 444] width 23 height 23
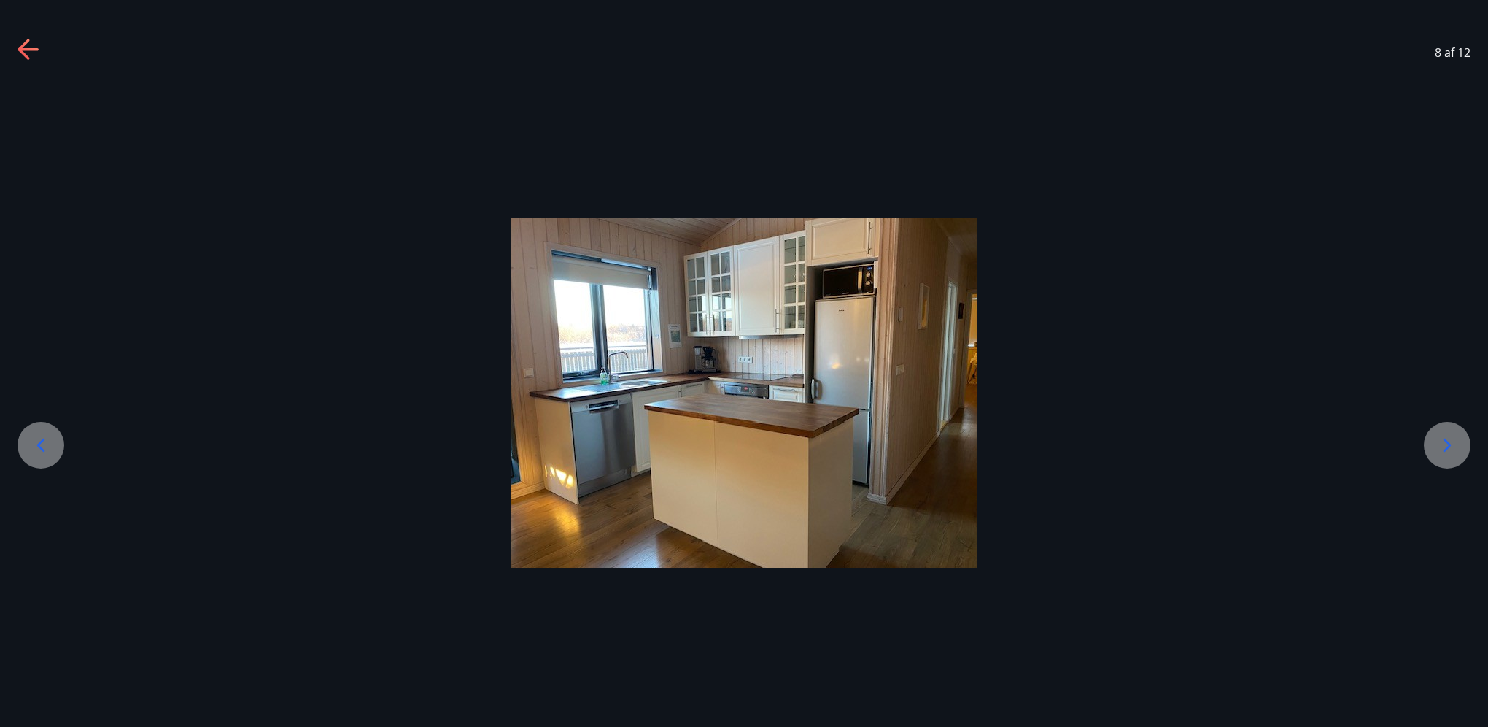
click at [1453, 450] on icon at bounding box center [1447, 444] width 23 height 23
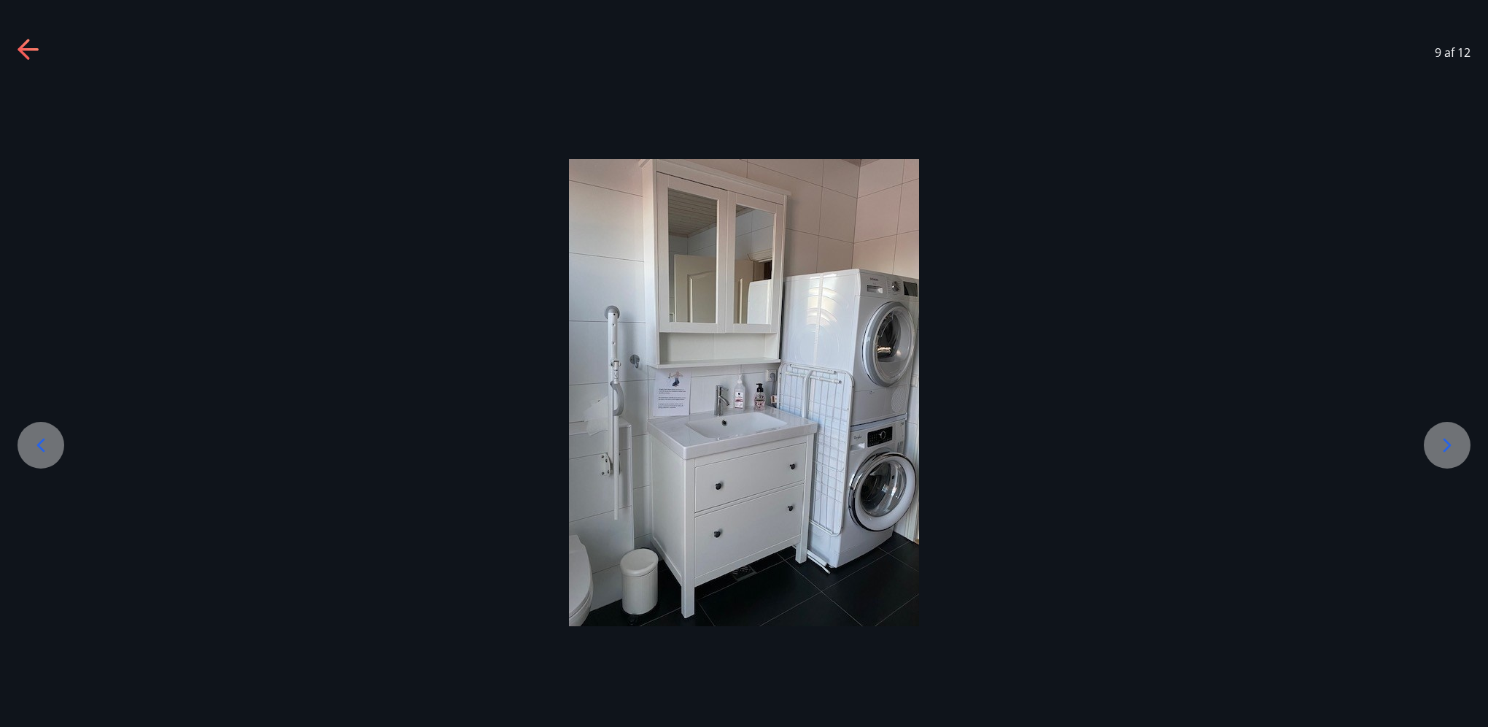
click at [1453, 450] on icon at bounding box center [1447, 444] width 23 height 23
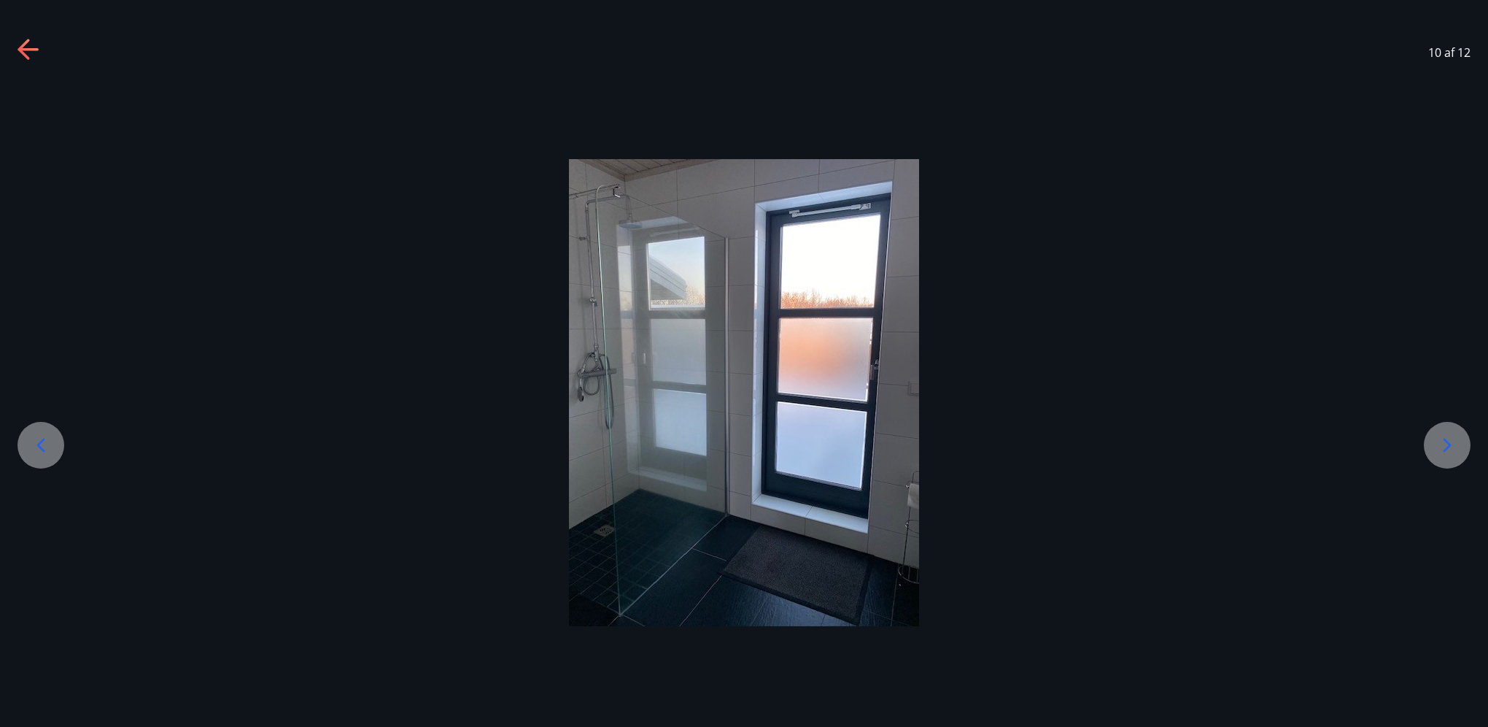
click at [1453, 450] on icon at bounding box center [1447, 444] width 23 height 23
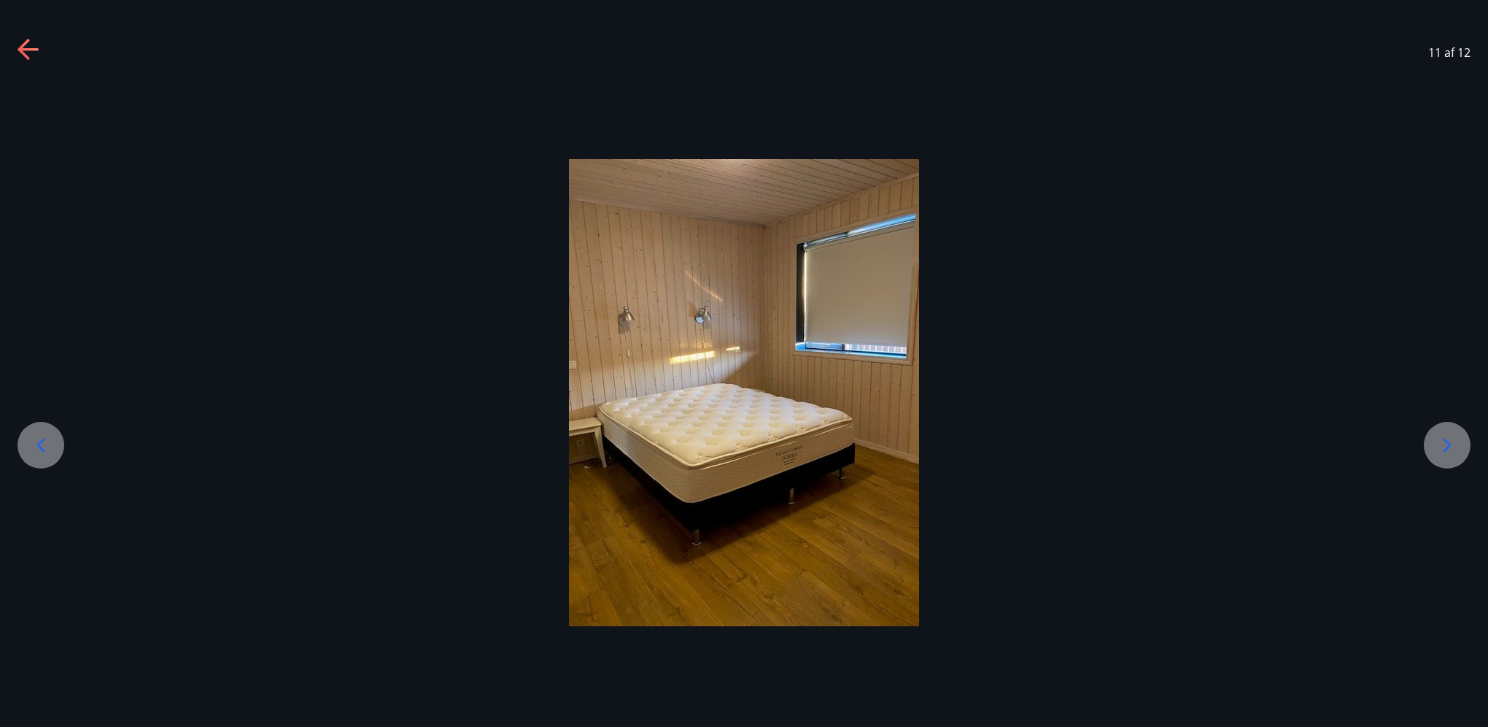
click at [1453, 450] on icon at bounding box center [1447, 444] width 23 height 23
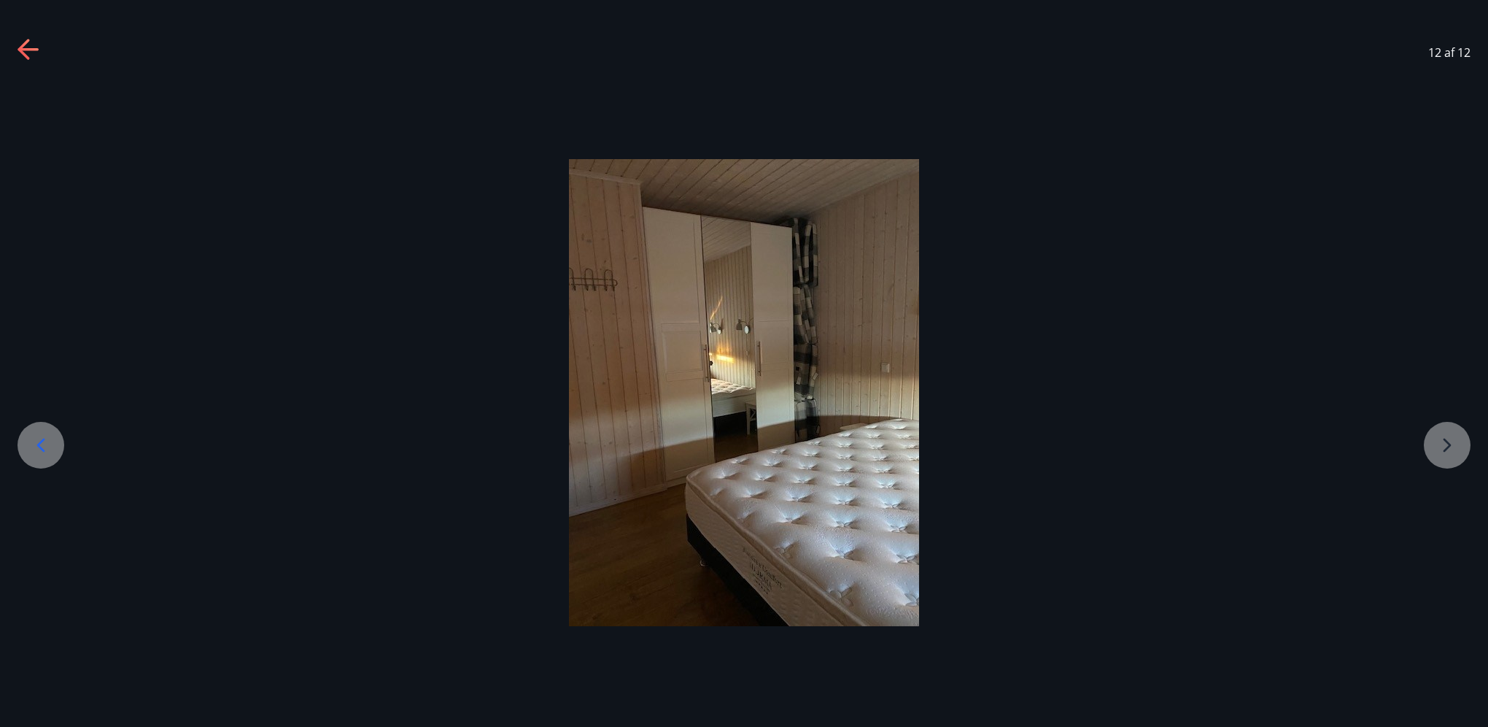
click at [1453, 450] on div at bounding box center [744, 392] width 1488 height 467
click at [1456, 453] on div at bounding box center [744, 392] width 1488 height 467
click at [1447, 446] on div at bounding box center [744, 392] width 1488 height 467
click at [27, 45] on icon at bounding box center [29, 50] width 23 height 23
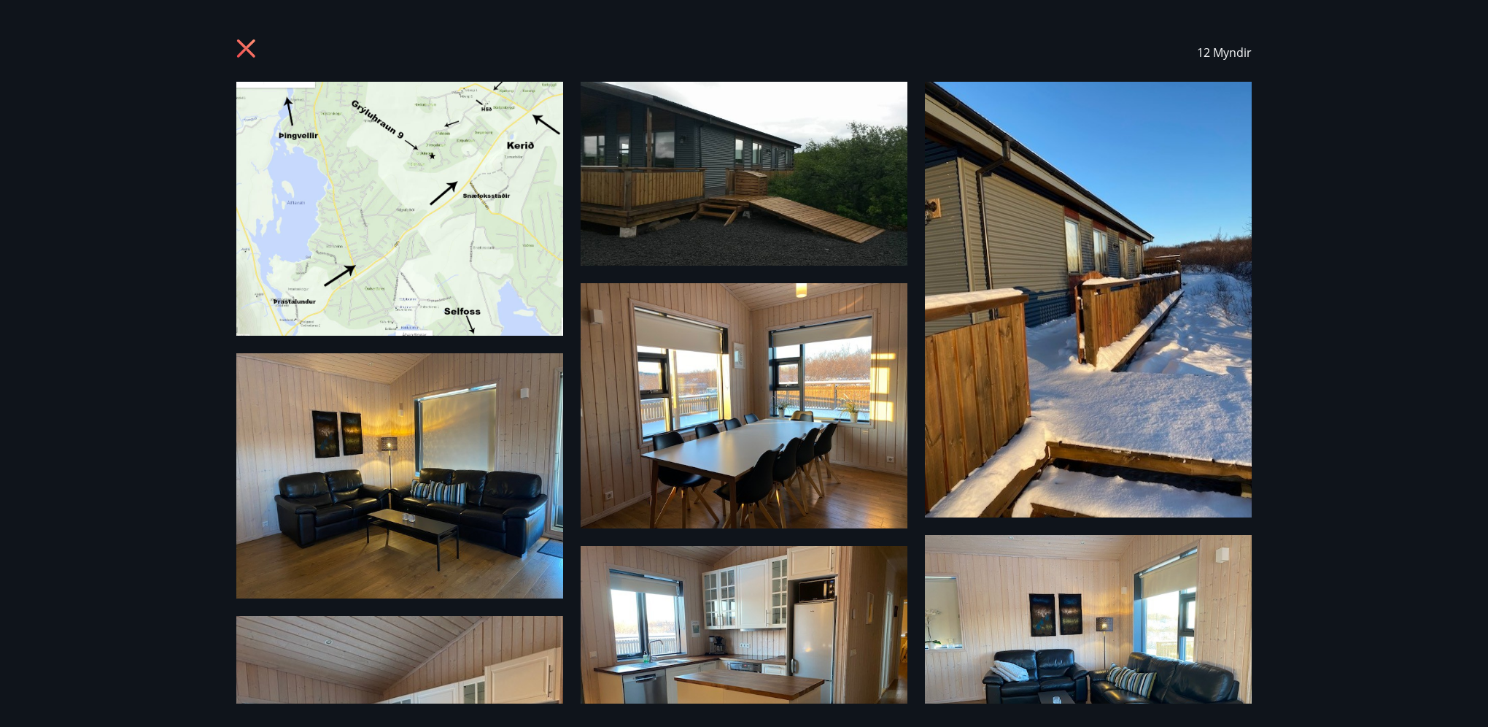
click at [251, 44] on icon at bounding box center [246, 48] width 18 height 18
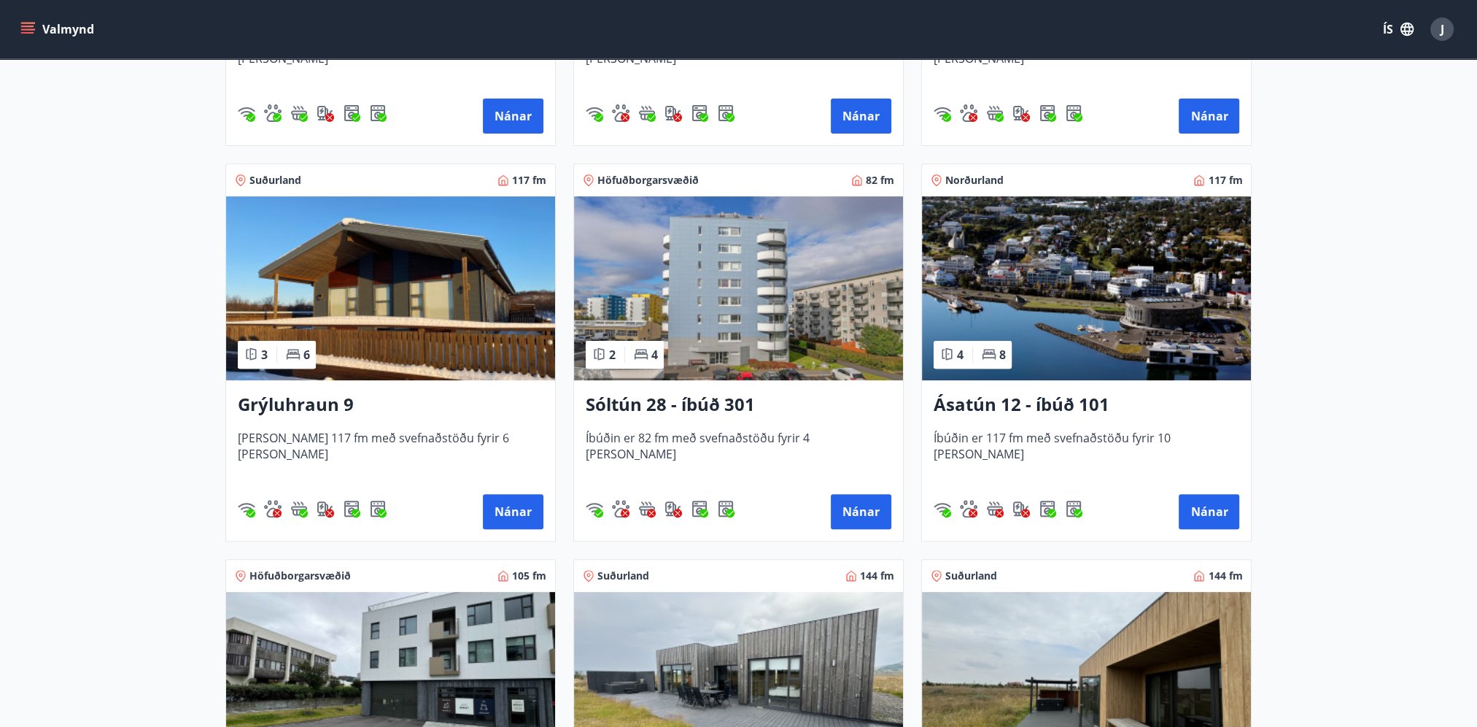
scroll to position [584, 0]
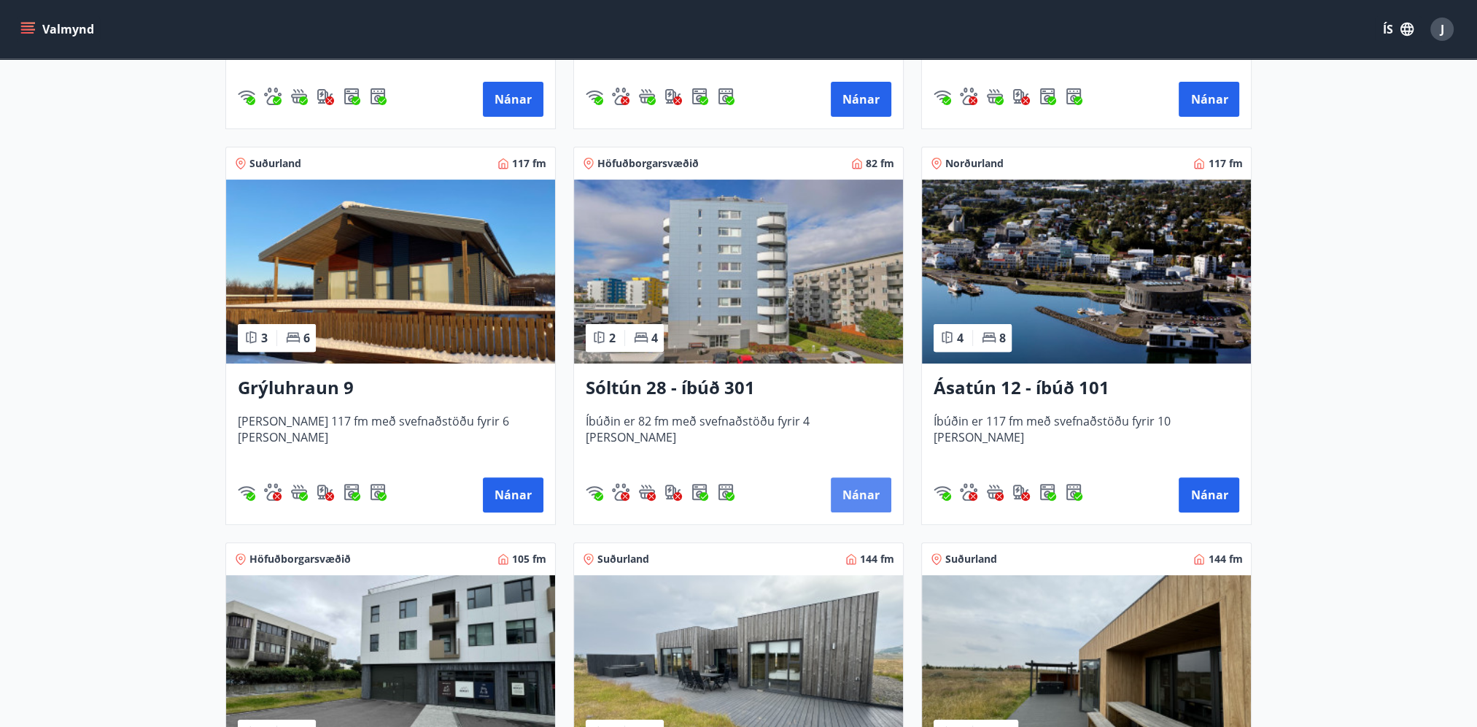
click at [846, 502] on button "Nánar" at bounding box center [861, 494] width 61 height 35
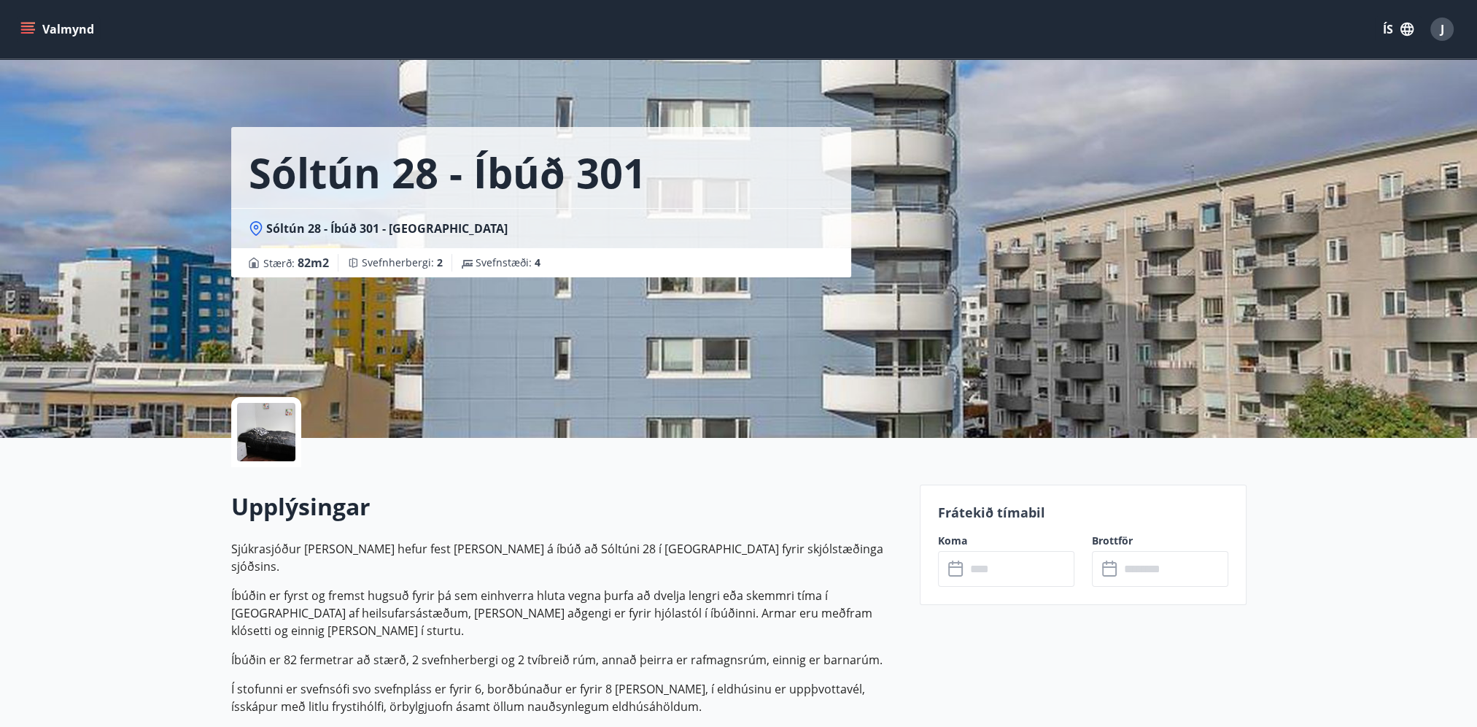
click at [266, 436] on div at bounding box center [266, 432] width 58 height 58
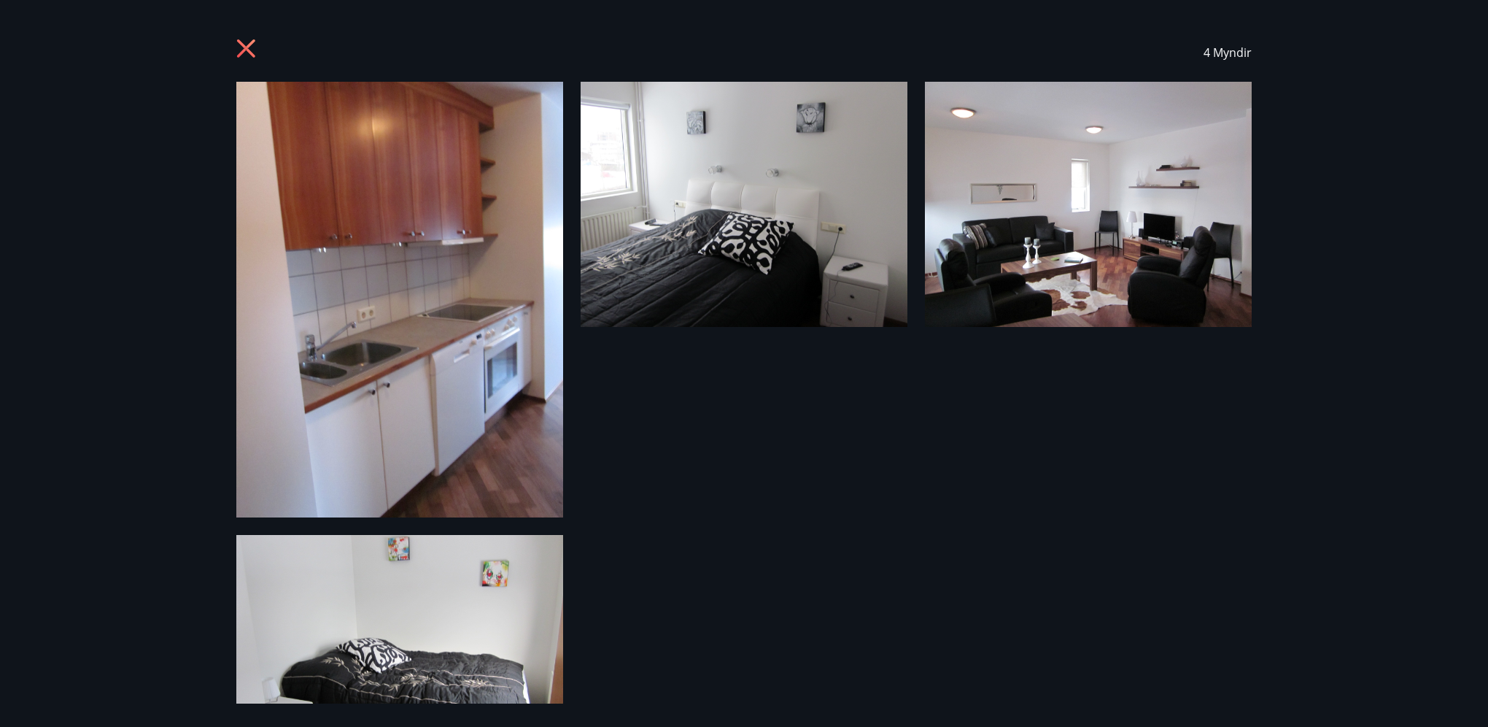
click at [251, 45] on icon at bounding box center [247, 50] width 23 height 23
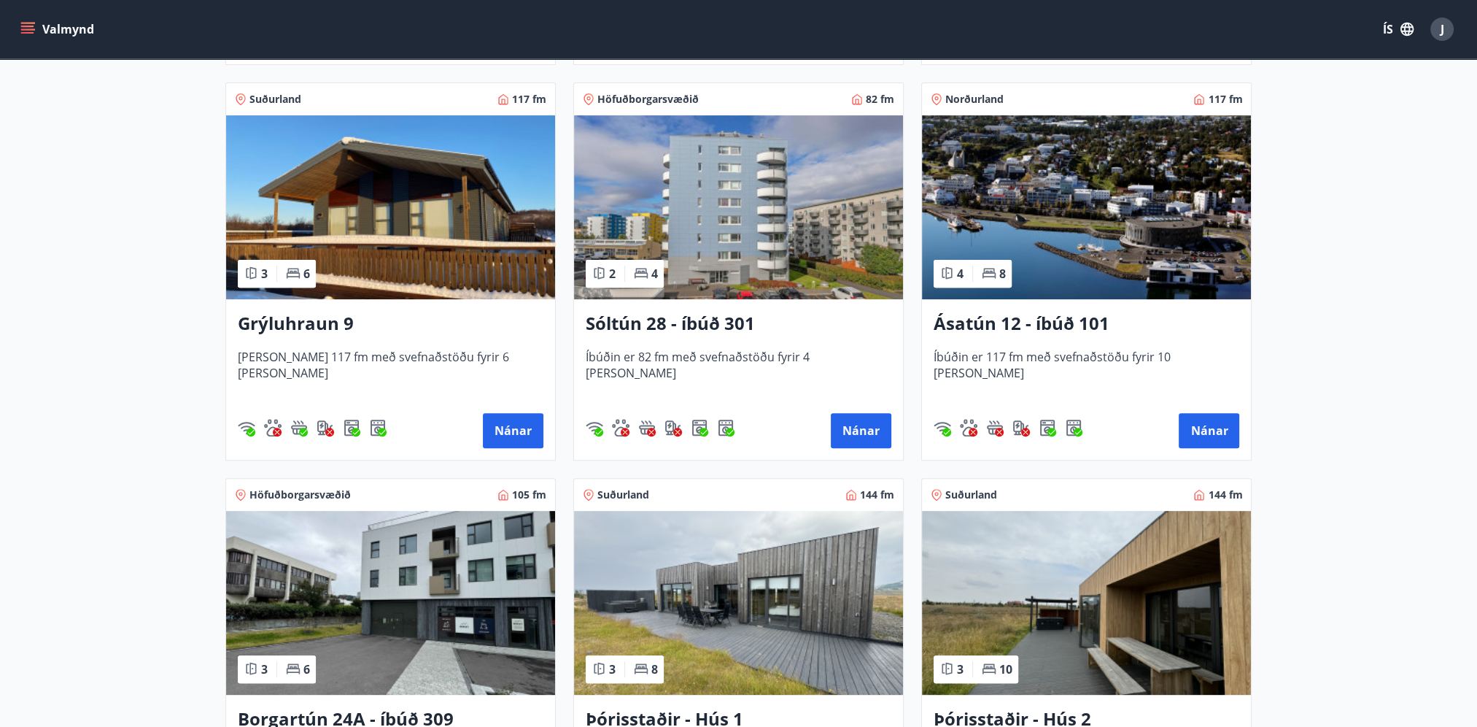
scroll to position [657, 0]
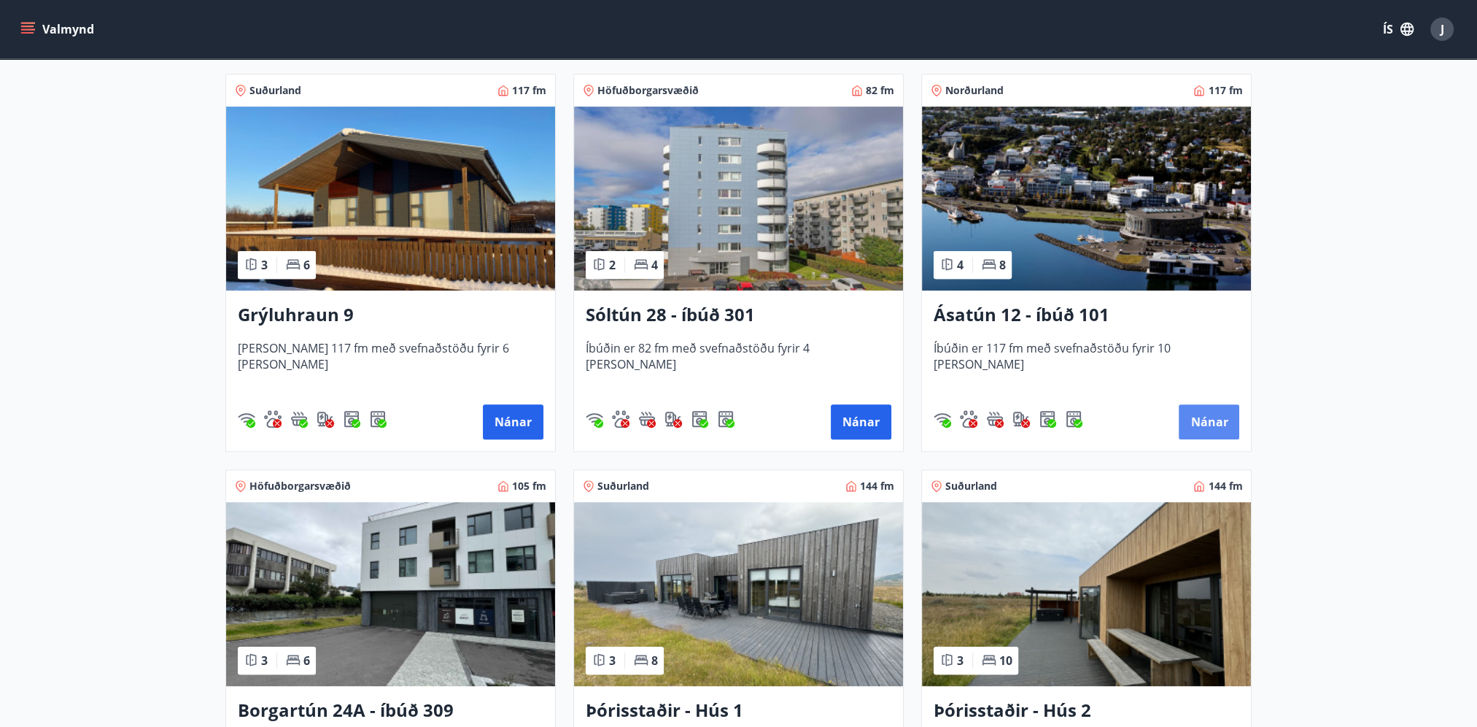
click at [1201, 419] on button "Nánar" at bounding box center [1209, 421] width 61 height 35
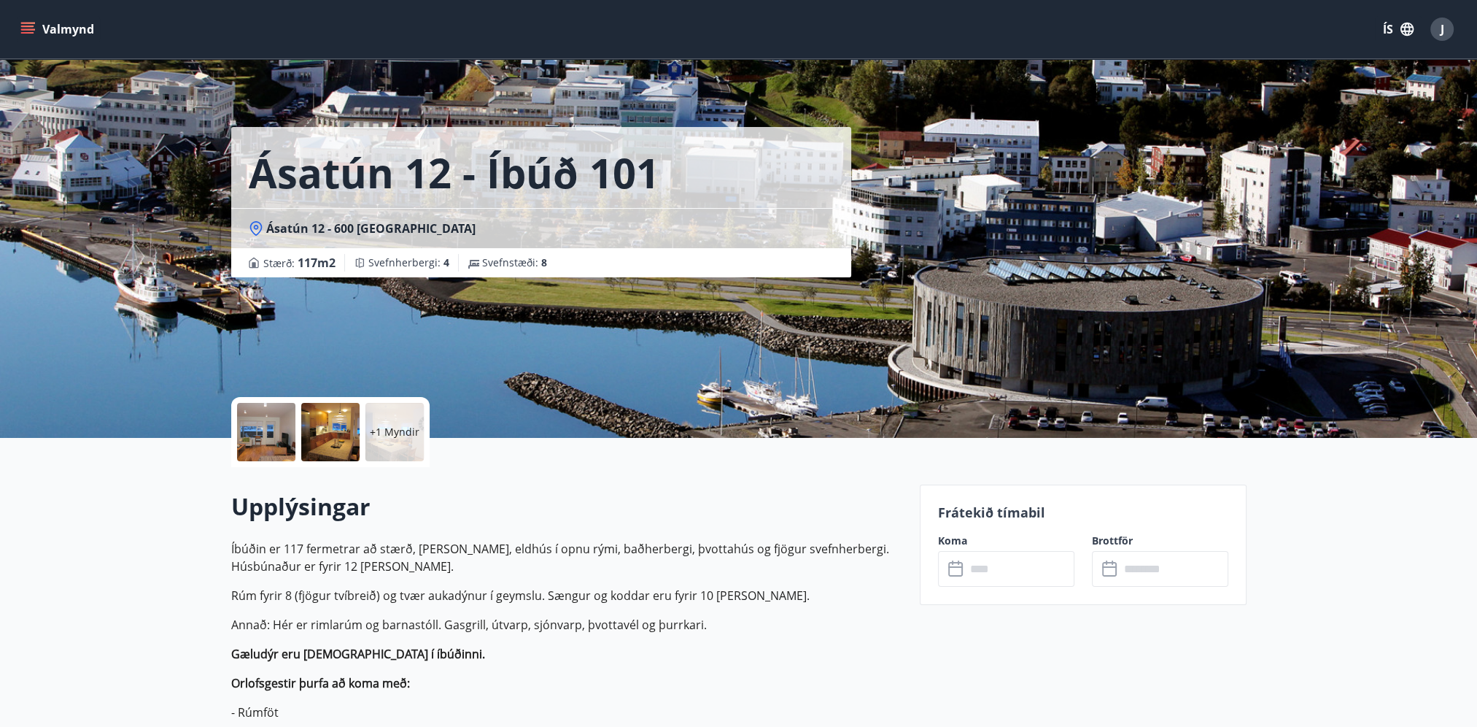
click at [270, 438] on div at bounding box center [266, 432] width 58 height 58
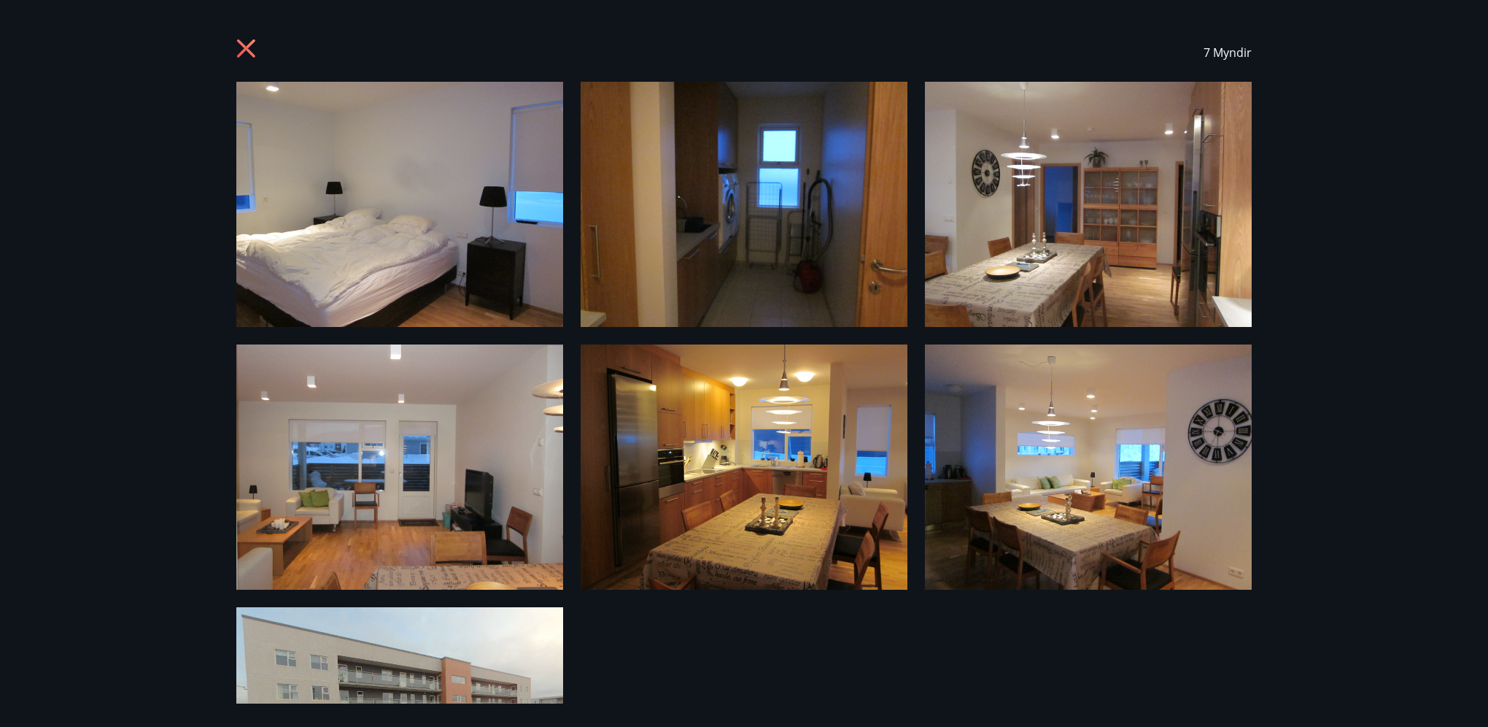
click at [242, 40] on icon at bounding box center [247, 50] width 23 height 23
